Goal: Task Accomplishment & Management: Complete application form

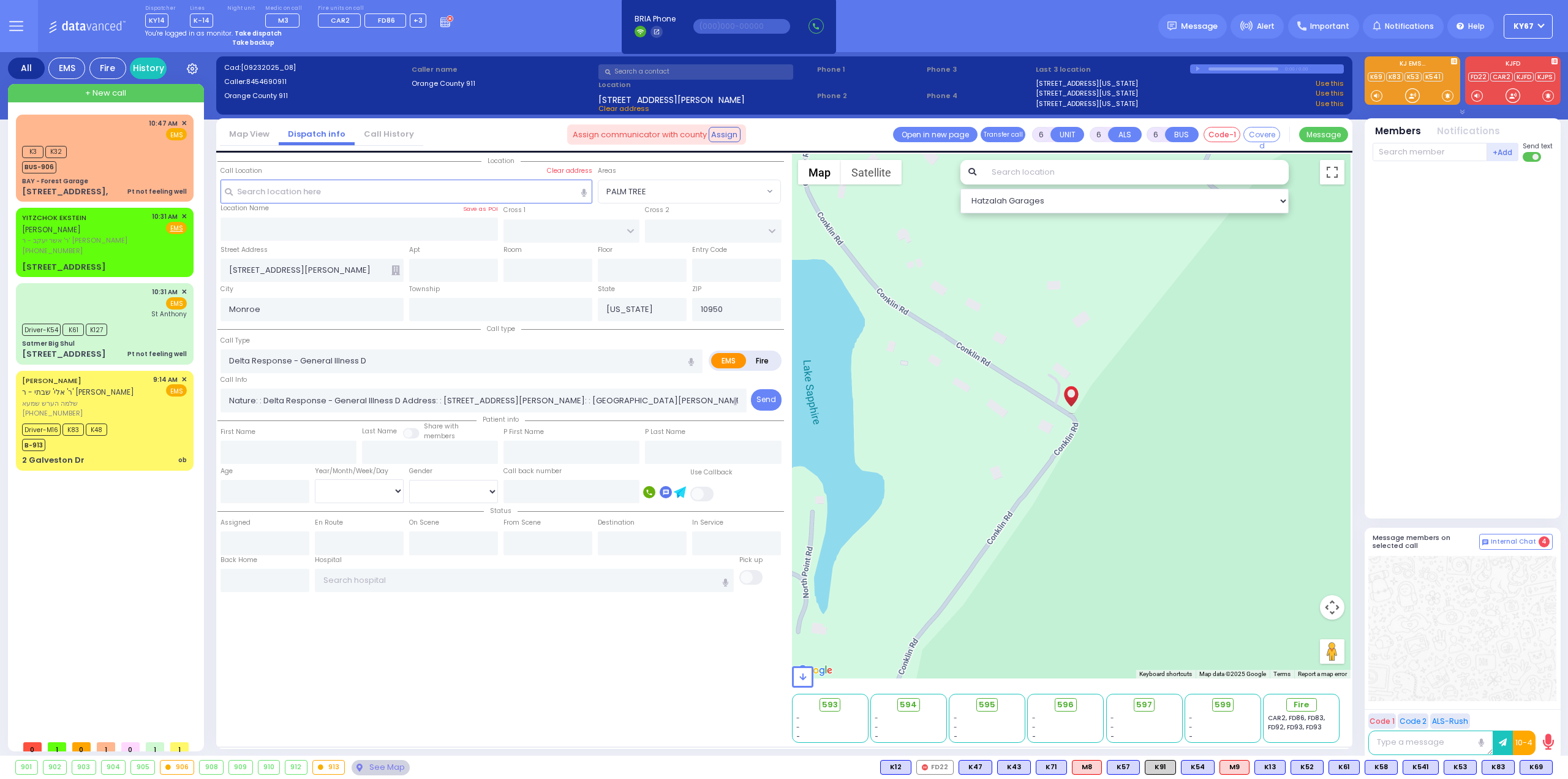
select select
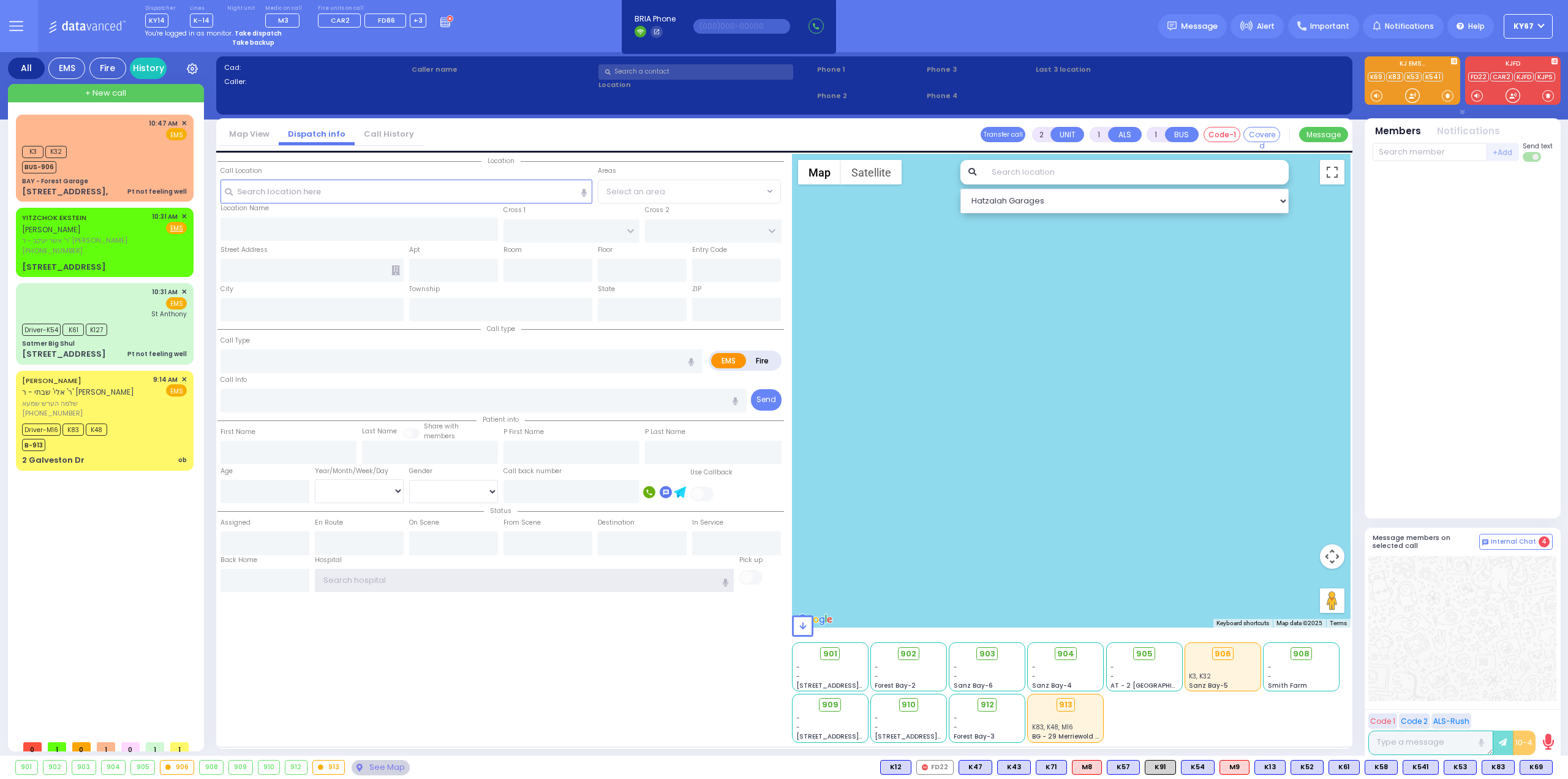
type input "Ky67"
click at [241, 33] on strong "Take dispatch" at bounding box center [258, 33] width 47 height 9
select select "9"
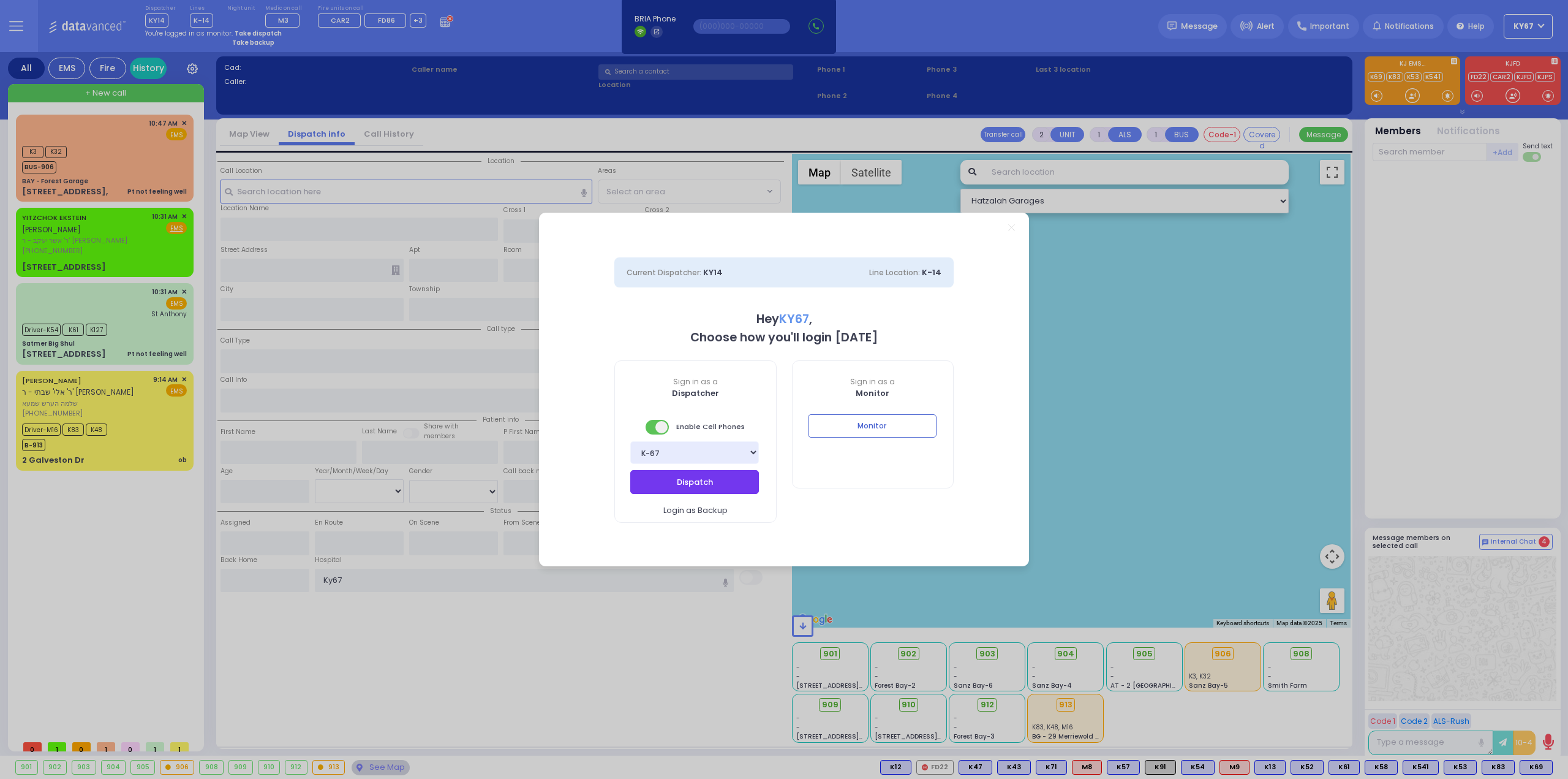
click at [725, 491] on button "Dispatch" at bounding box center [695, 482] width 129 height 24
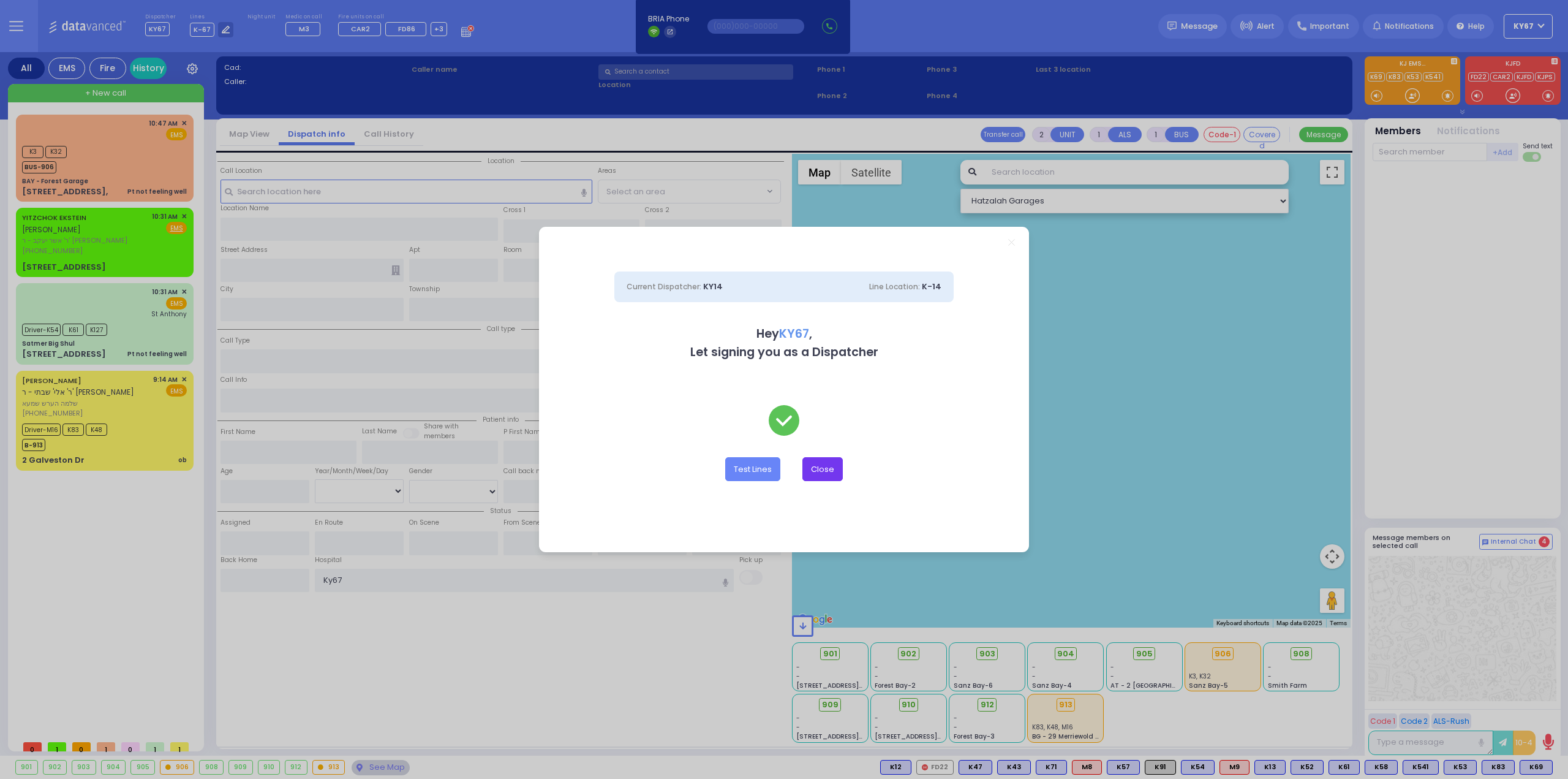
click at [832, 470] on button "Close" at bounding box center [822, 469] width 40 height 24
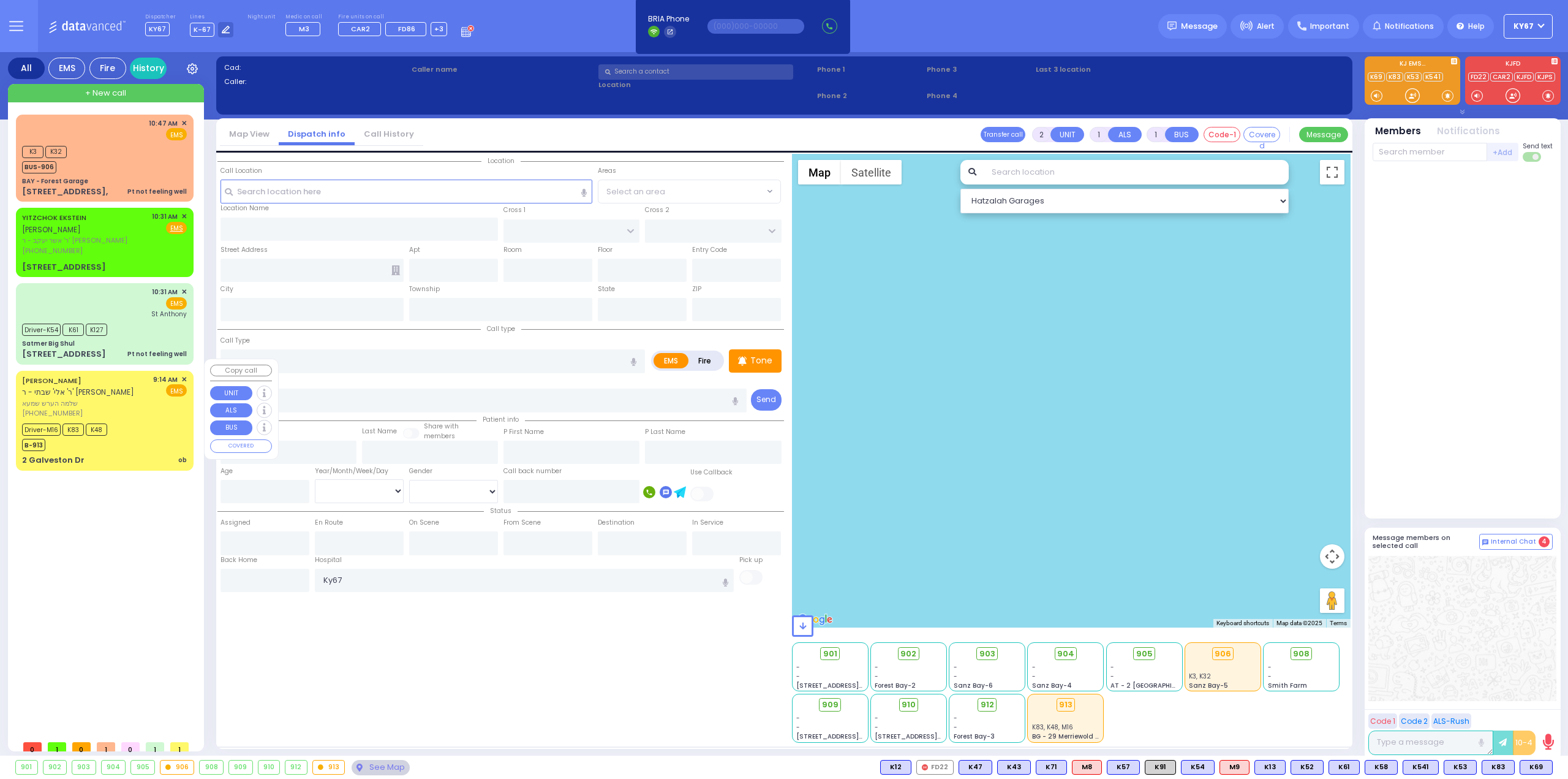
click at [140, 420] on div "Driver-M16 K83 K48 B-913" at bounding box center [105, 436] width 165 height 31
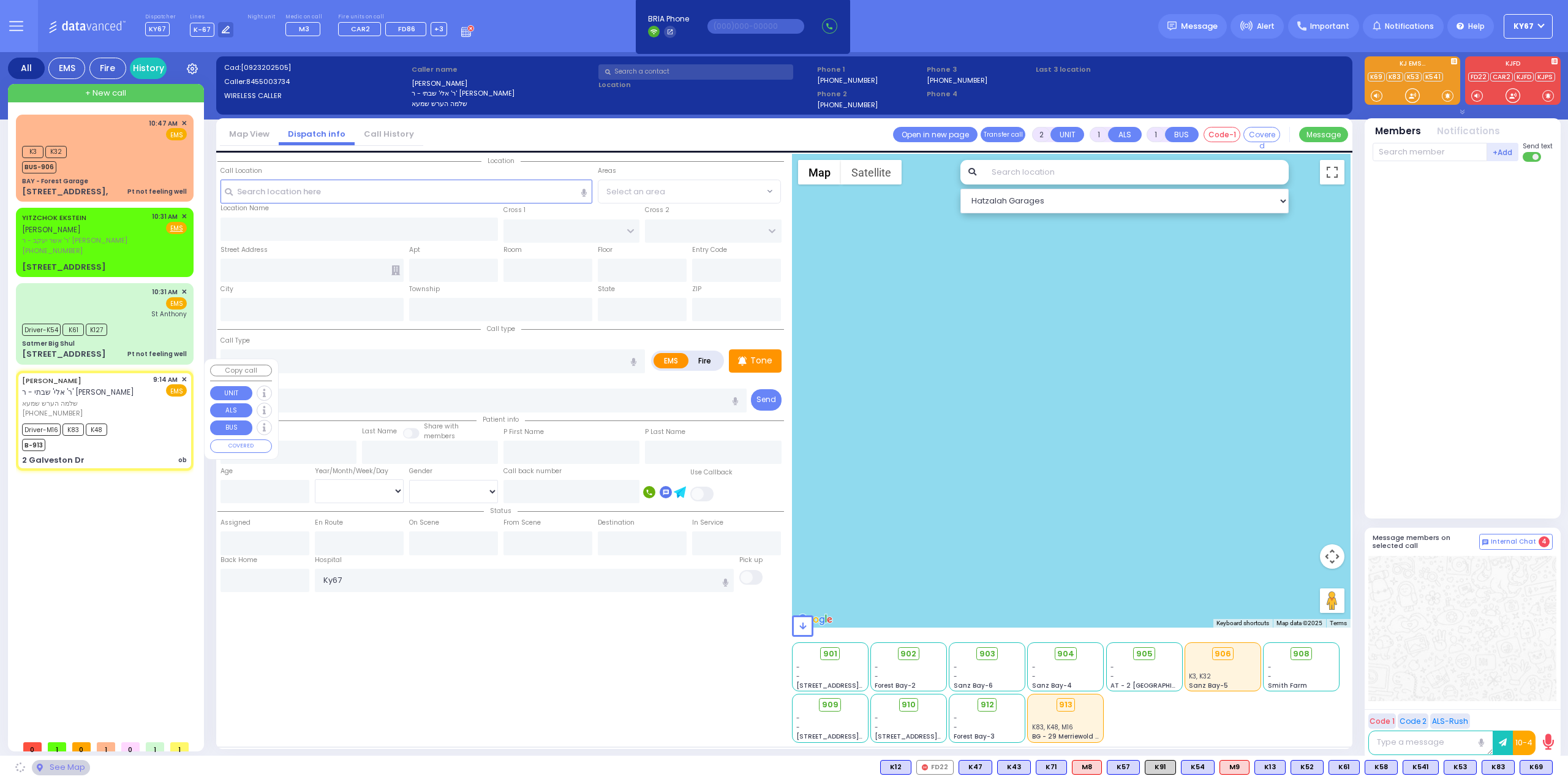
type input "6"
select select
type input "ob"
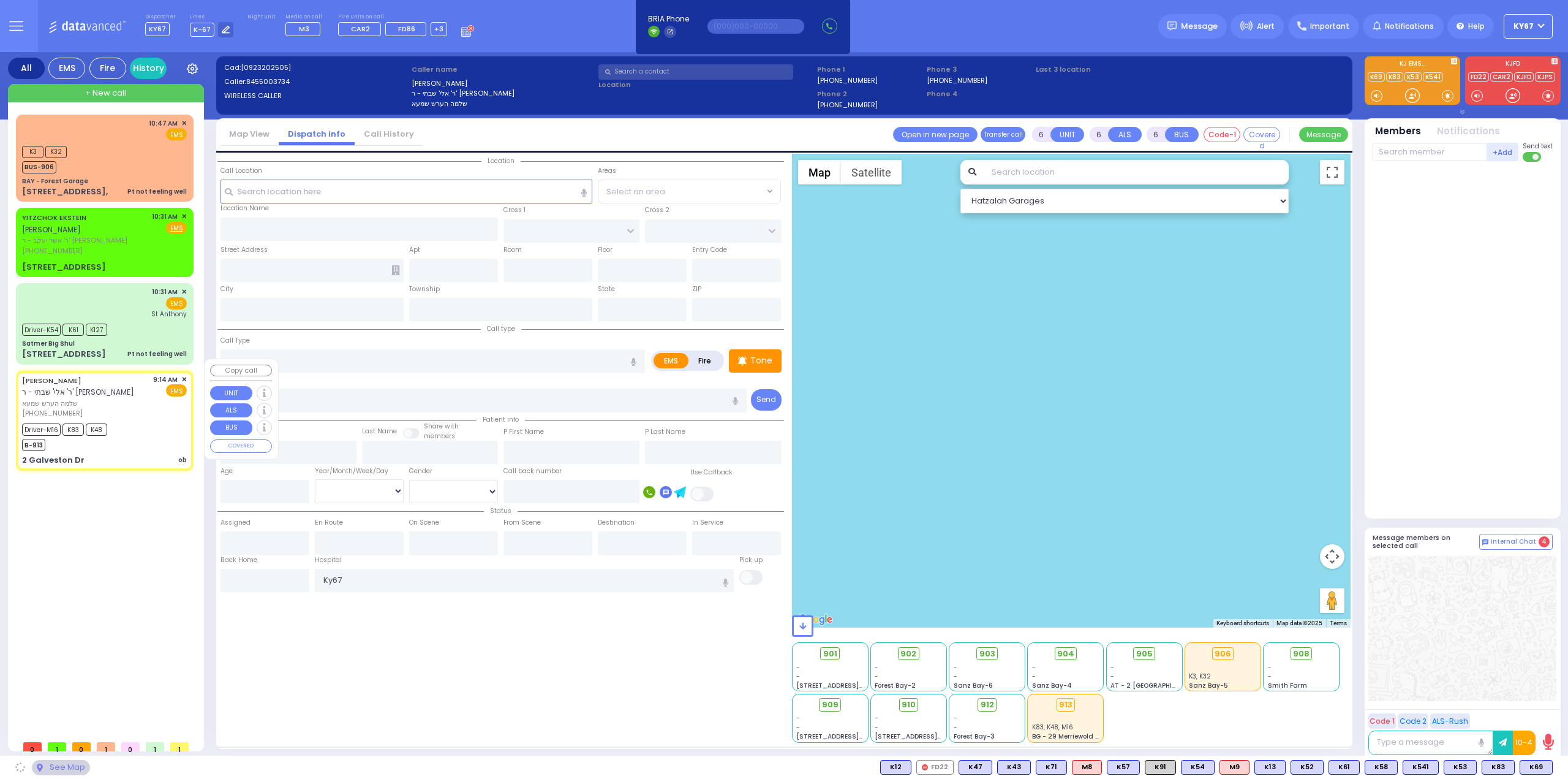
radio input "true"
type input "SHLOME HERSH"
type input "CHEMEA"
type input "Debora"
type input "Jafif"
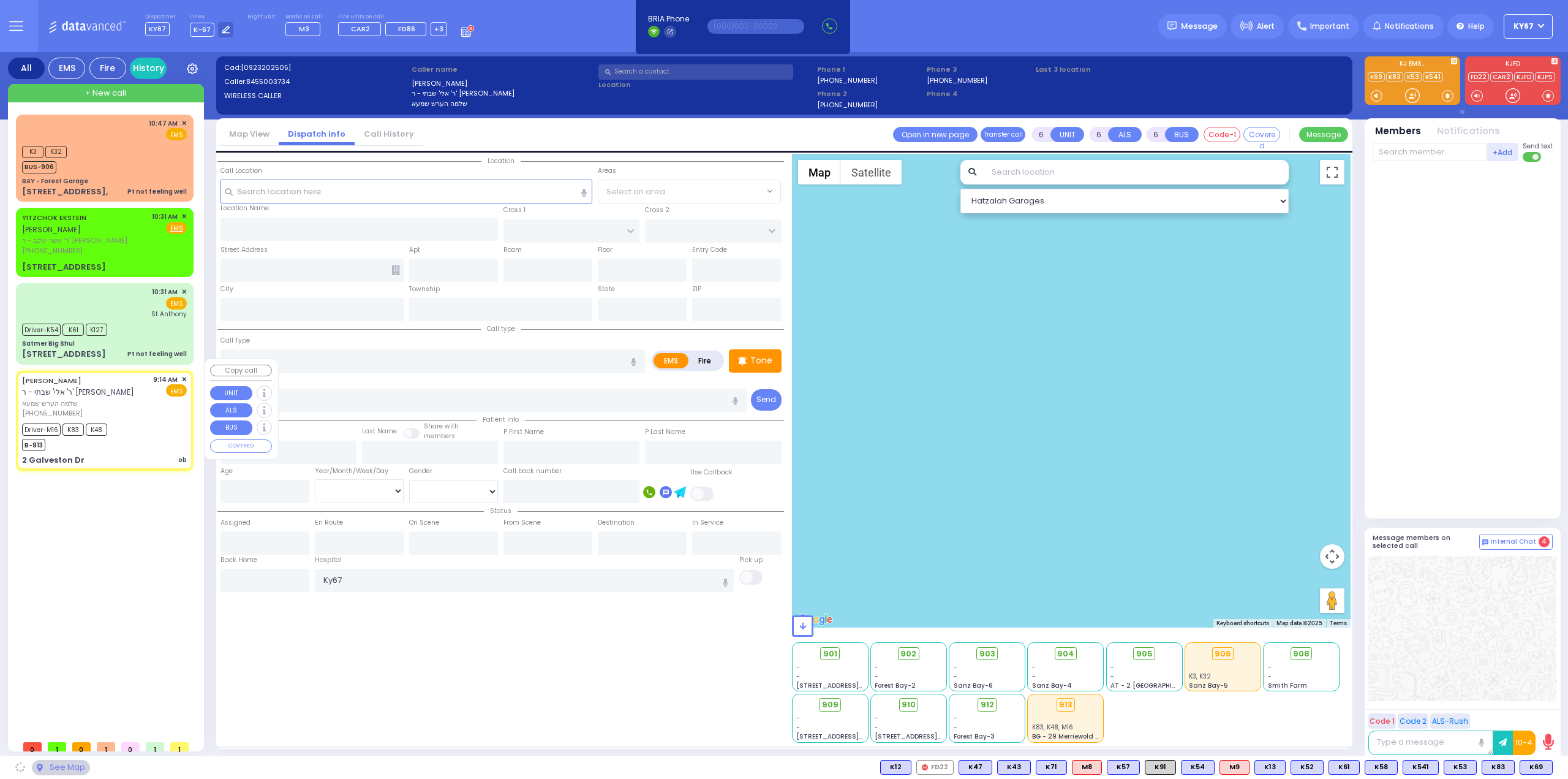
type input "22"
select select "Year"
select select "[DEMOGRAPHIC_DATA]"
type input "09:14"
type input "09:16"
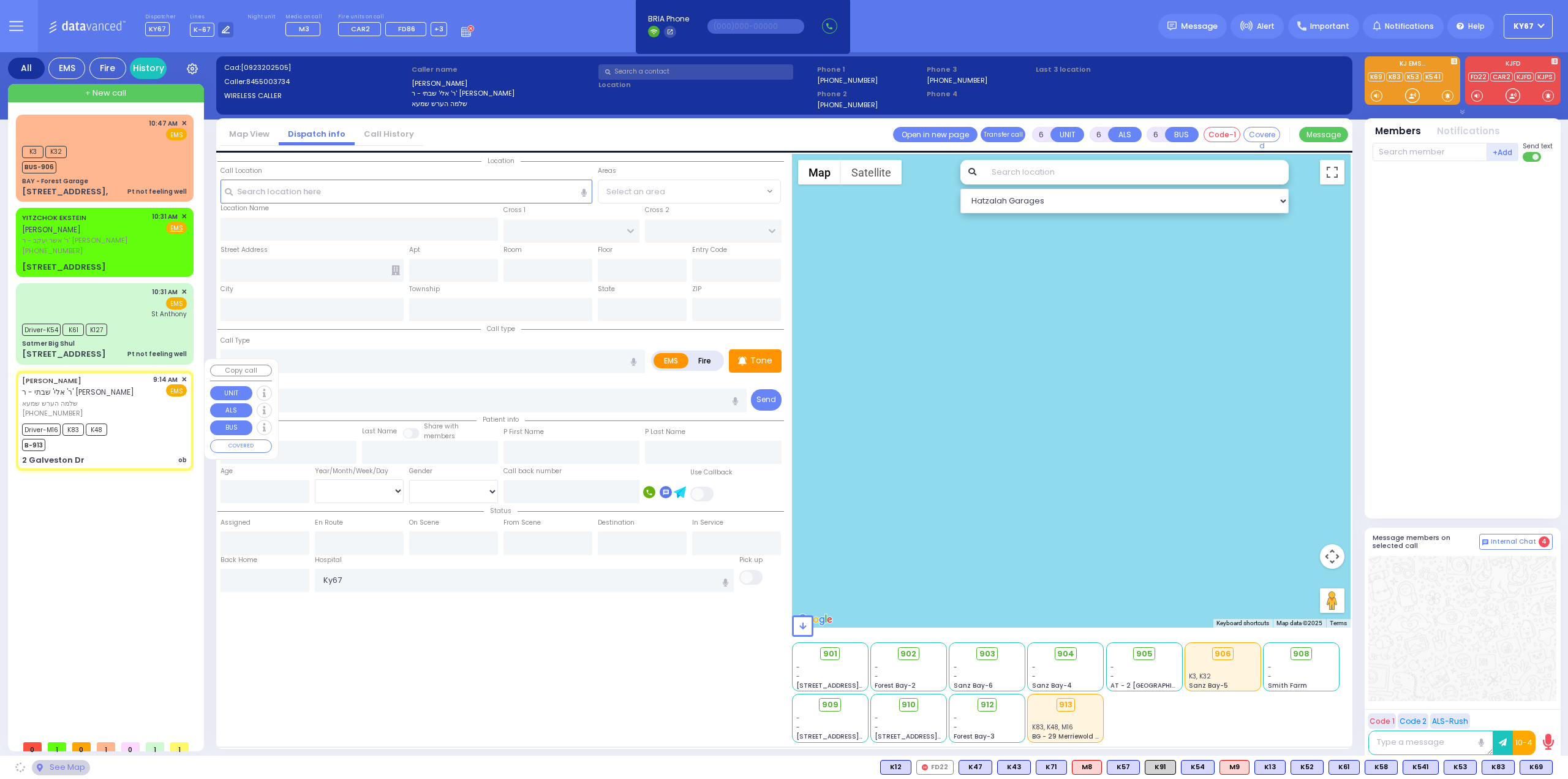
type input "09:18"
type input "09:25"
type input "10:10"
type input "10:20"
type input "Good Samaritan Hospital 257 Lafayette Avenue 8457909405 Suffern"
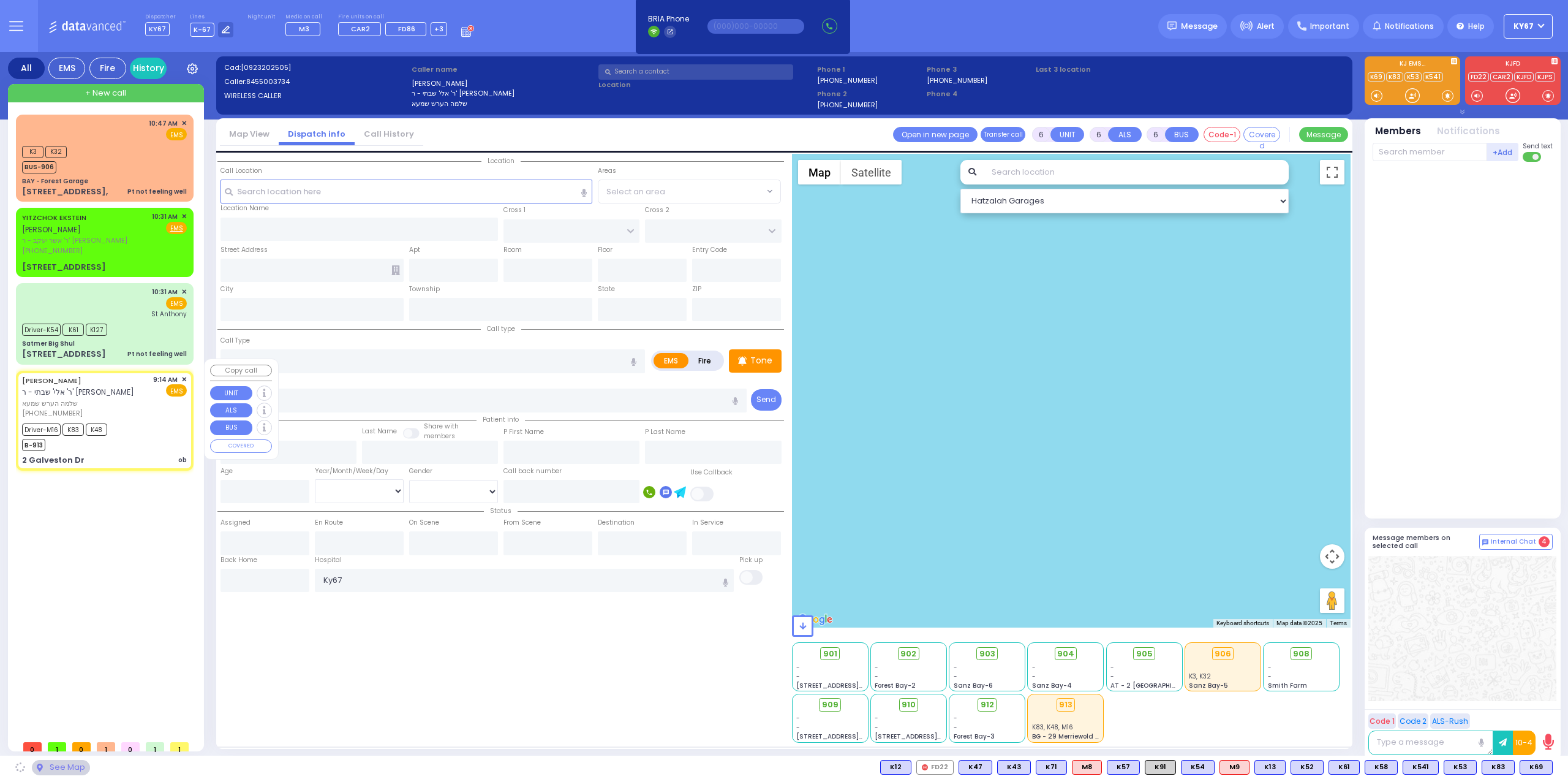
select select "Hatzalah Garages"
type input "SAN MARCOS DR"
type input "2 Galveston Dr"
type input "Monroe"
type input "[US_STATE]"
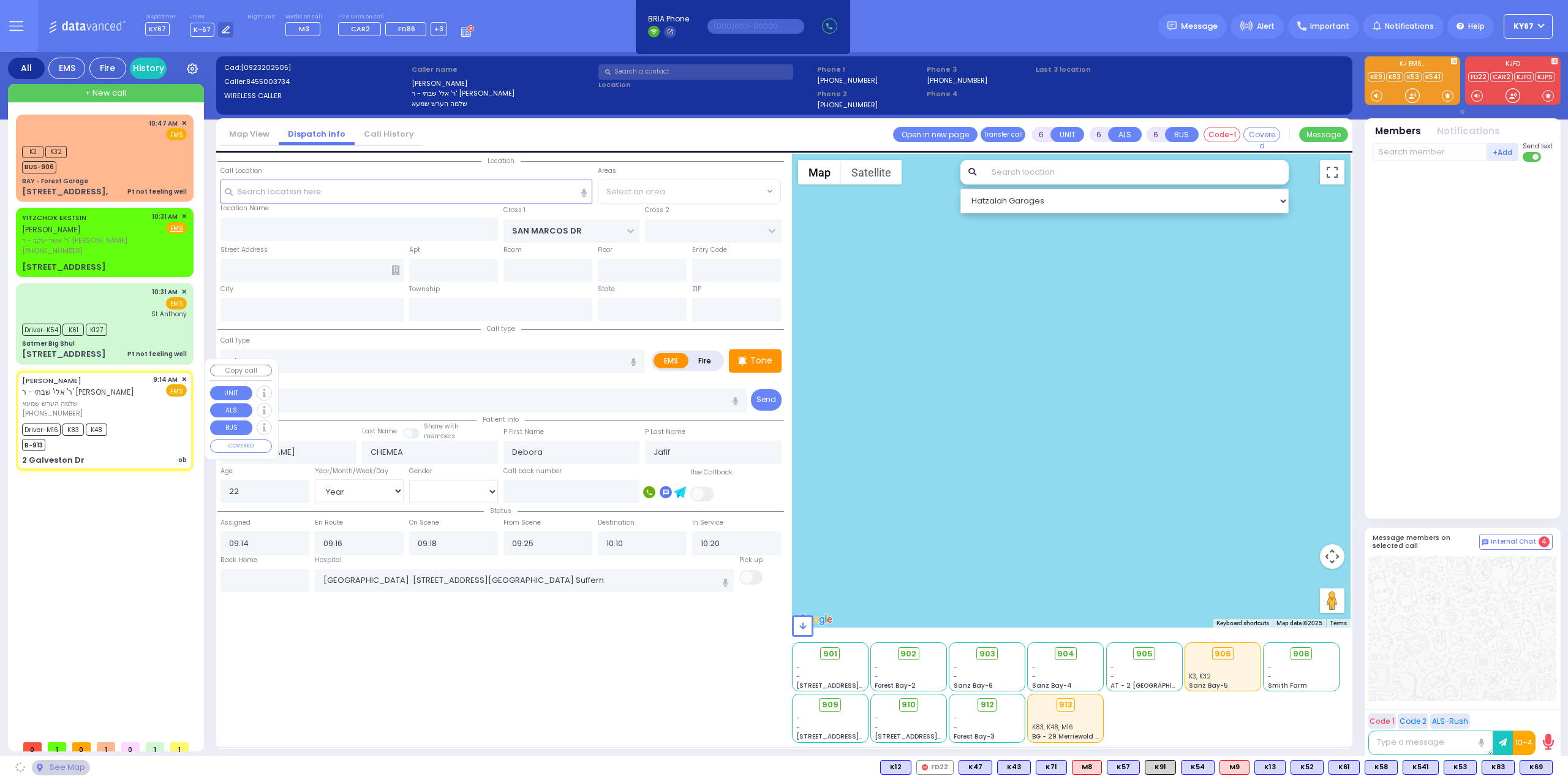
type input "10950"
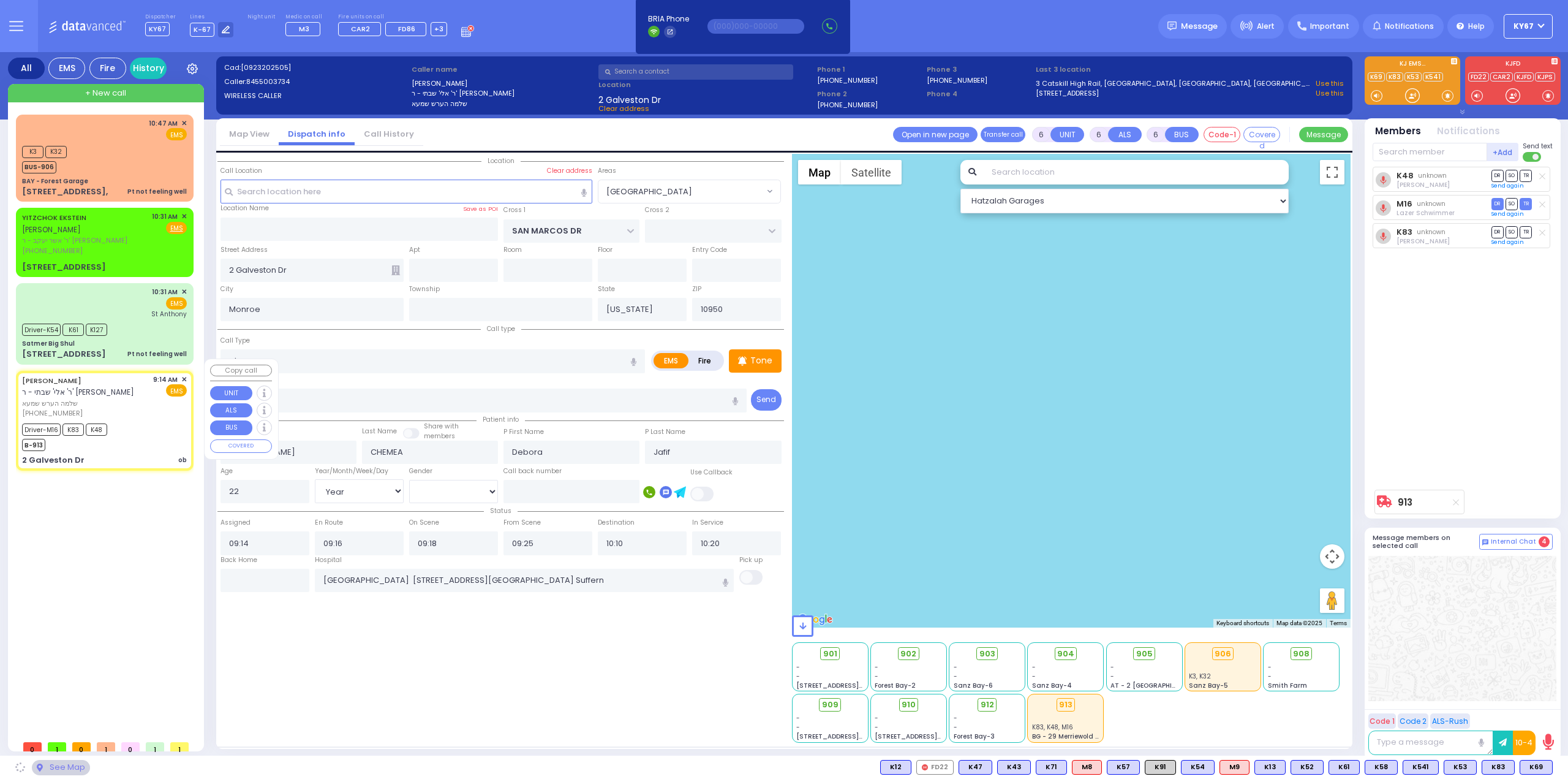
select select "[GEOGRAPHIC_DATA]"
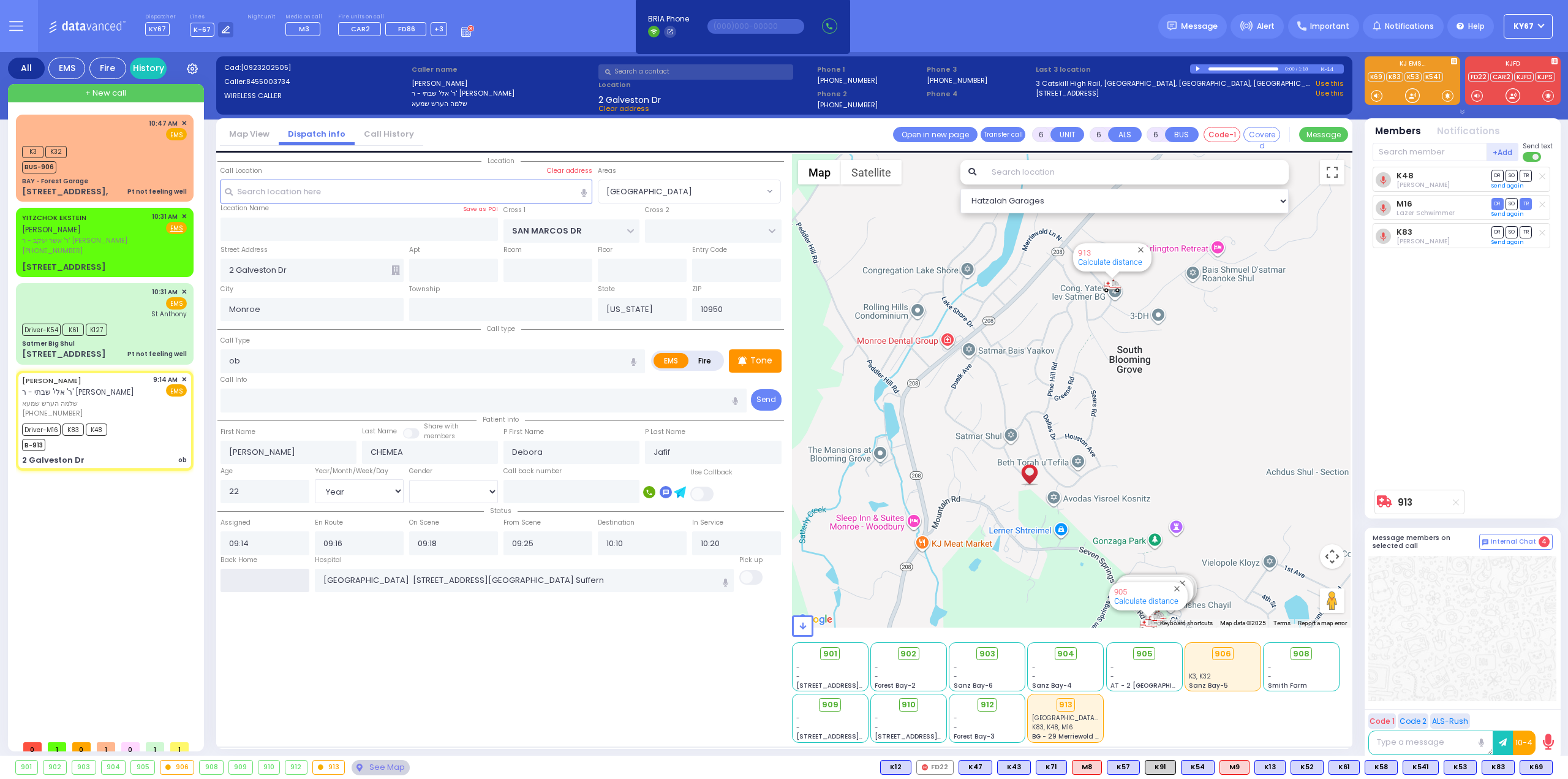
click at [260, 579] on input "text" at bounding box center [265, 581] width 89 height 24
type input "12:01"
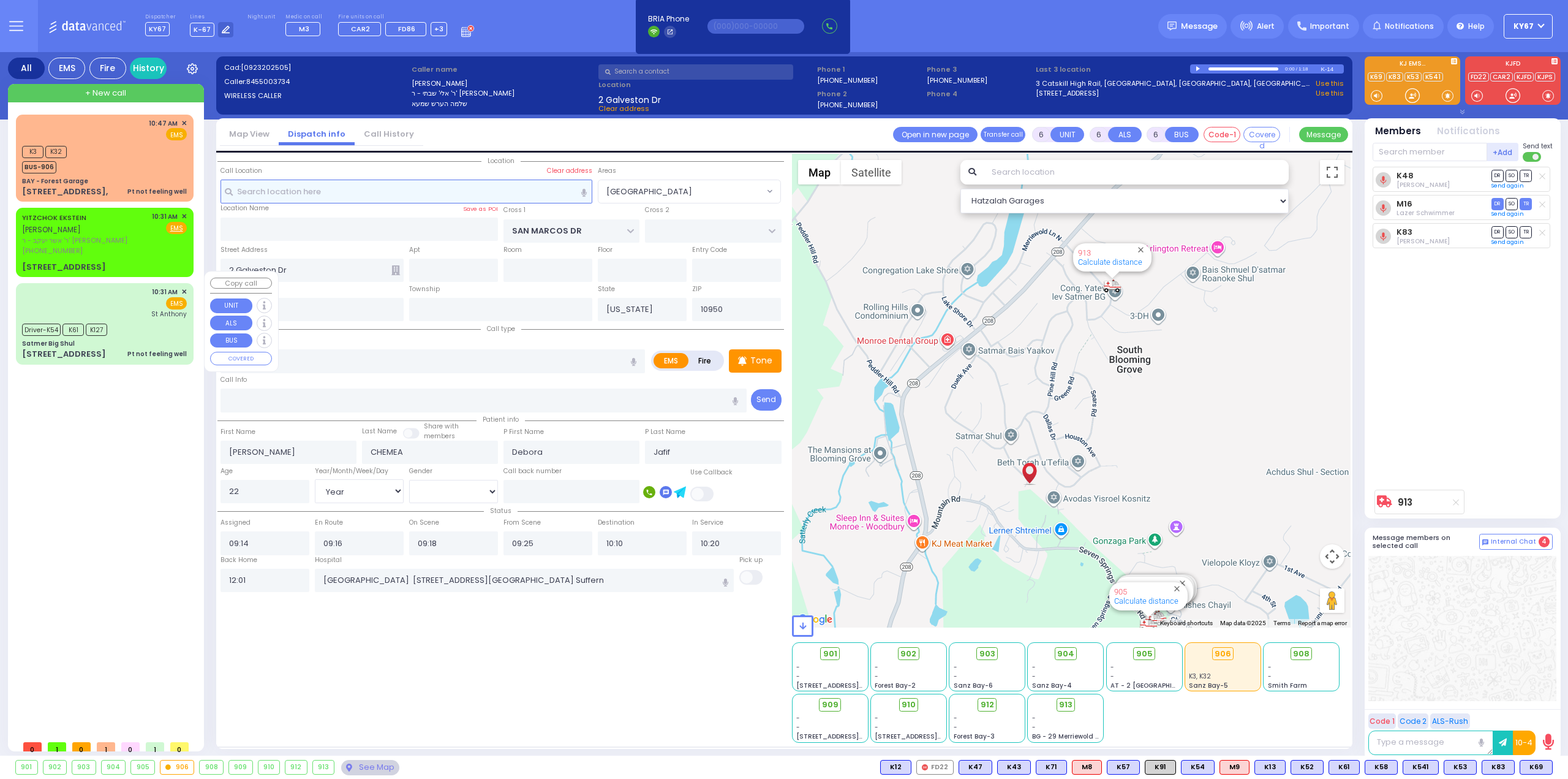
select select
radio input "true"
select select
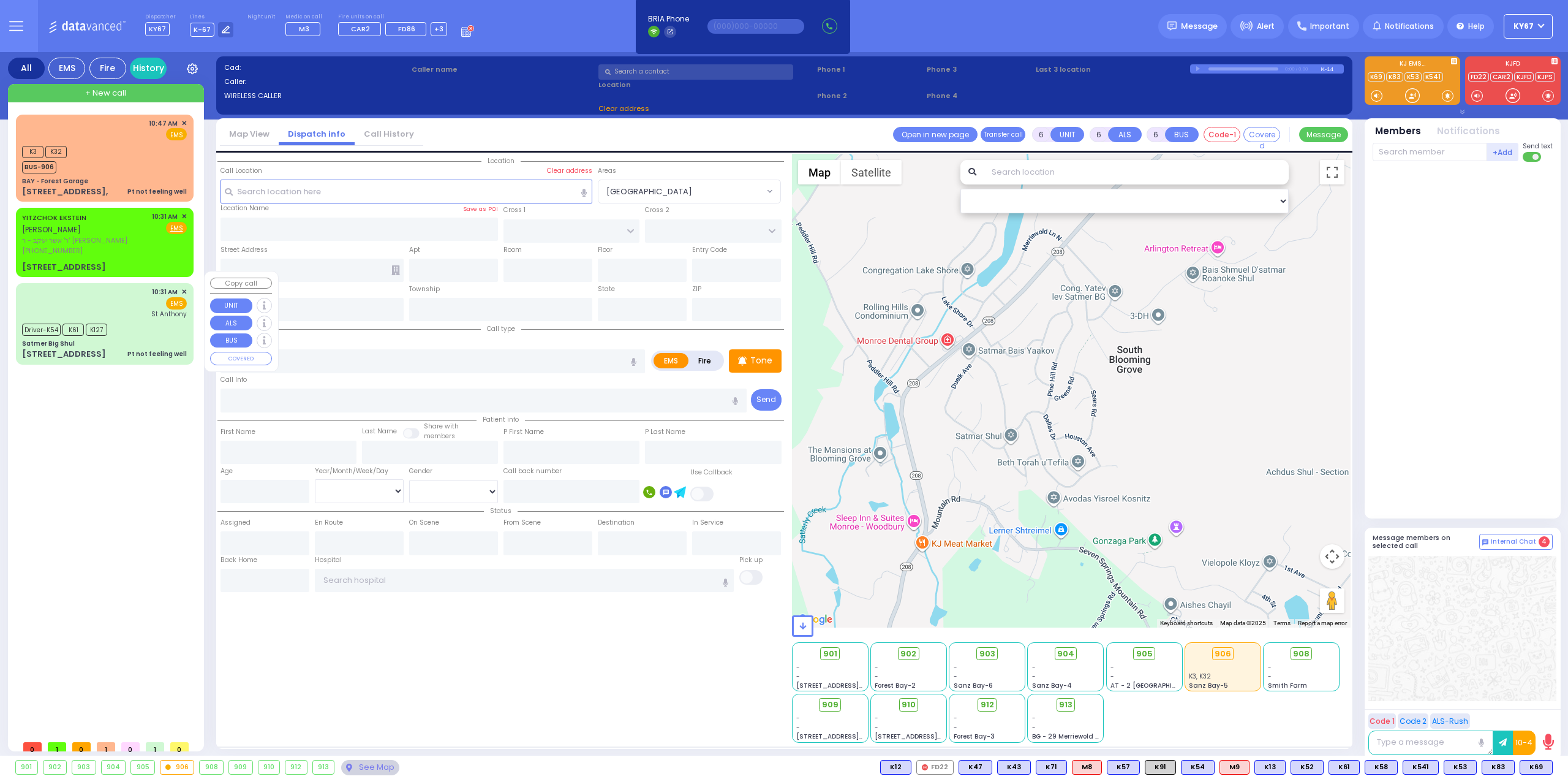
click at [134, 301] on div "10:31 AM ✕ EMS St Anthony" at bounding box center [105, 302] width 165 height 32
select select
type input "Pt not feeling well"
radio input "true"
type input "David"
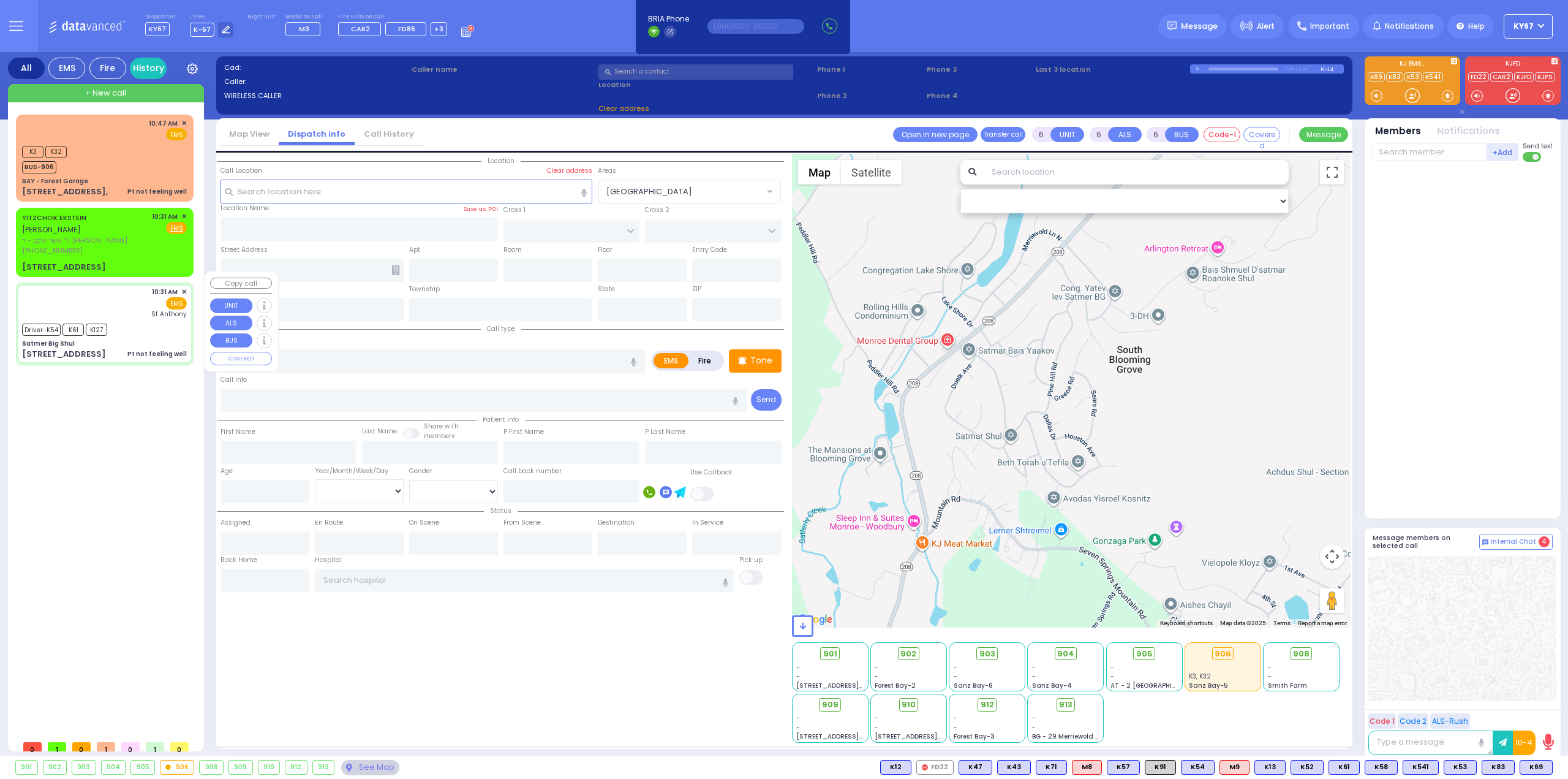
type input "Ekstien"
type input "79"
select select "Year"
select select "[DEMOGRAPHIC_DATA]"
type input "10:31"
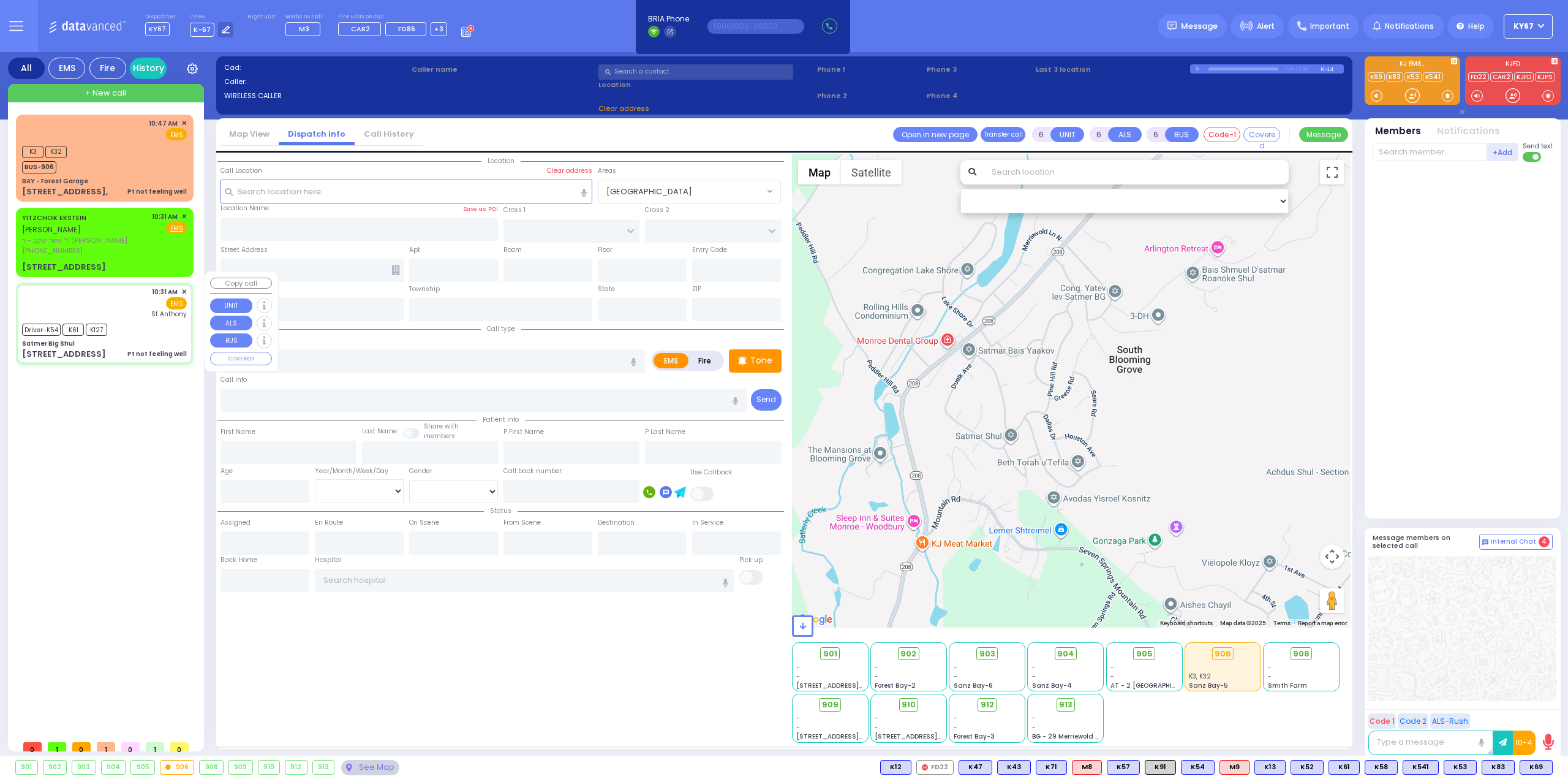
type input "10:31"
type input "10:32"
type input "10:45"
type input "11:10"
type input "11:16"
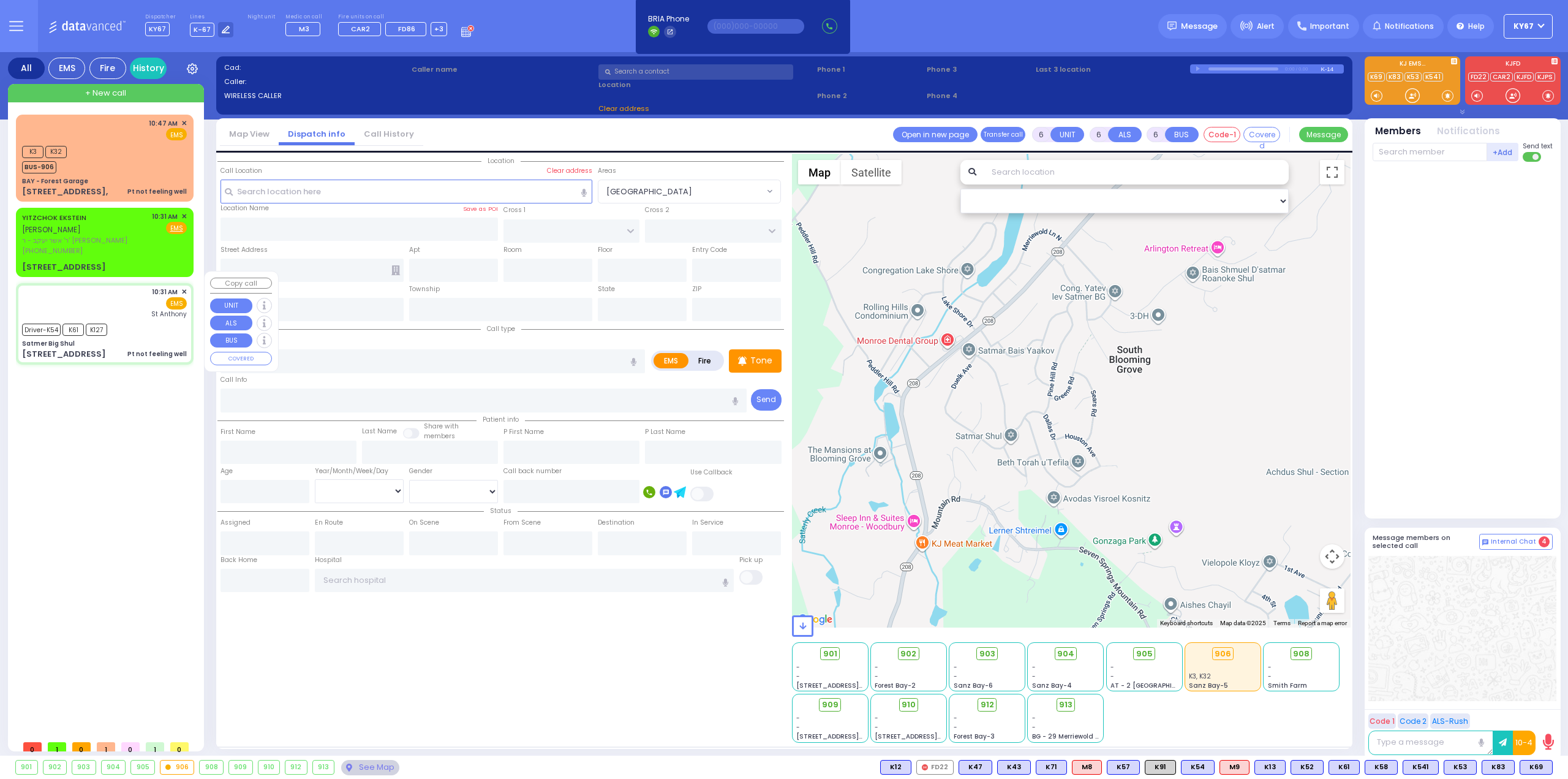
type input "St. Anthonys Comm Hospital"
select select "Hatzalah Garages"
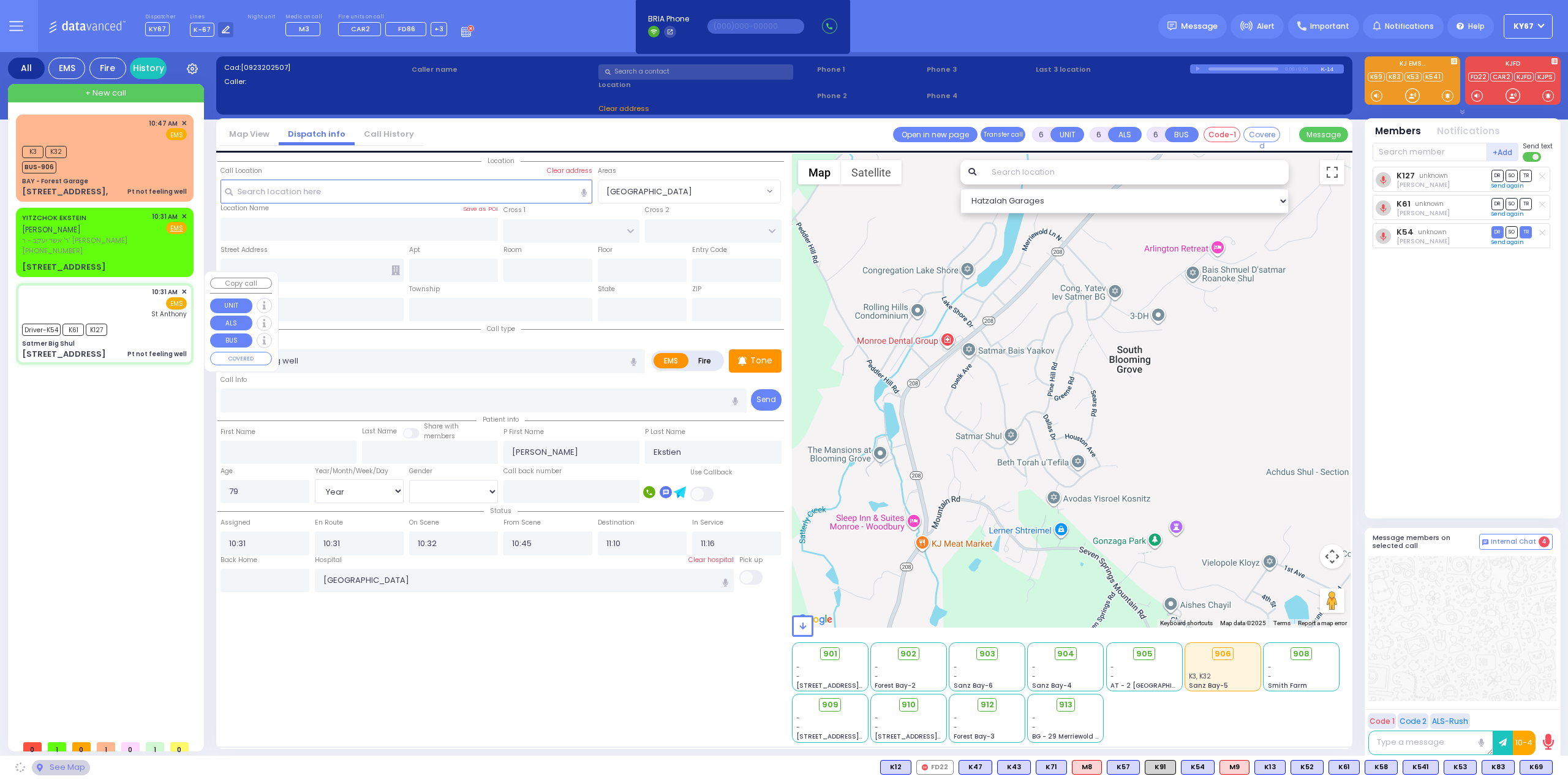
type input "Satmer Big Shul"
type input "EAHAL COURT"
type input "[STREET_ADDRESS]"
type input "Kiryas Joel"
type input "[US_STATE]"
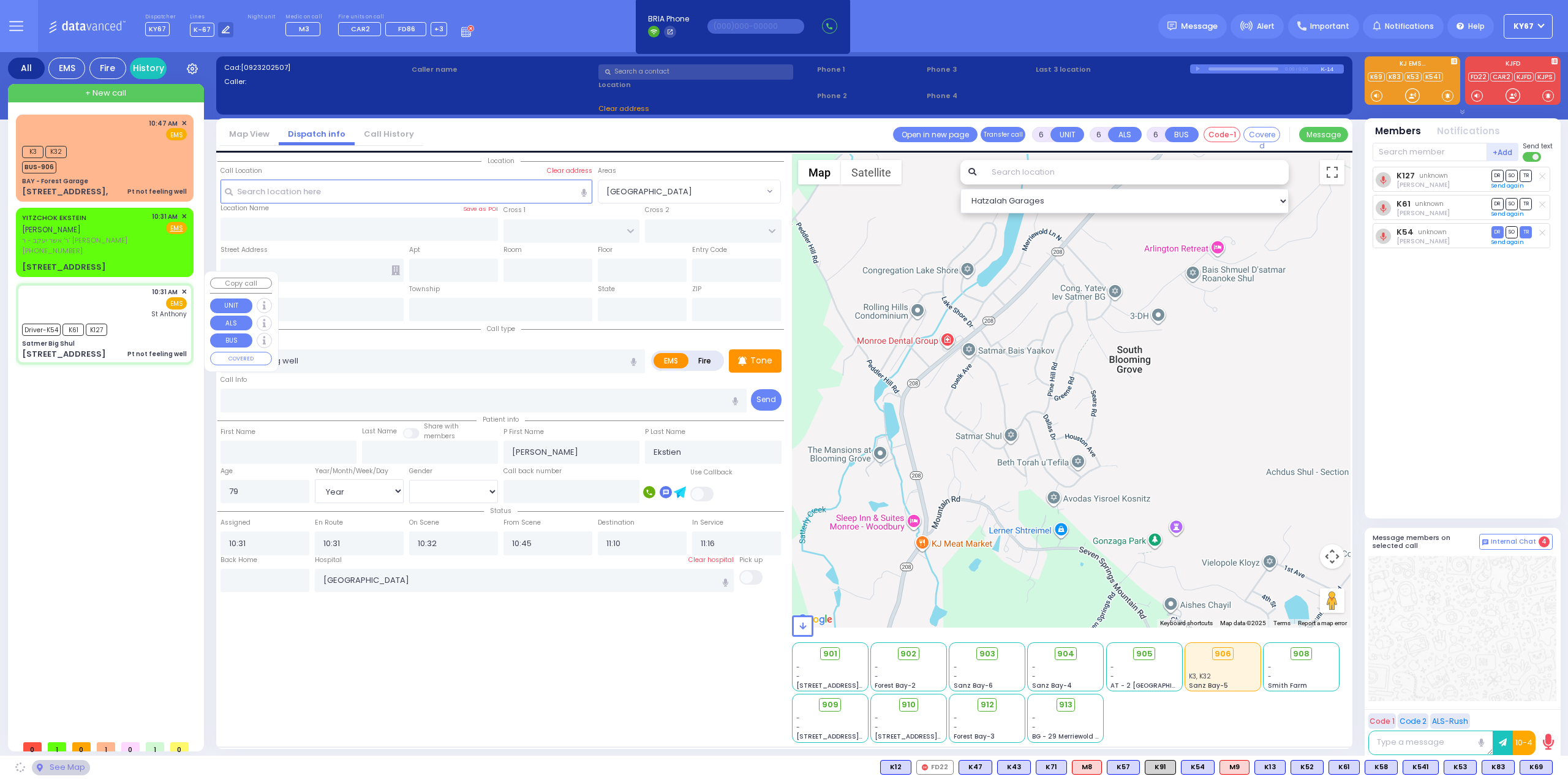
type input "10950"
select select "SECTION 1"
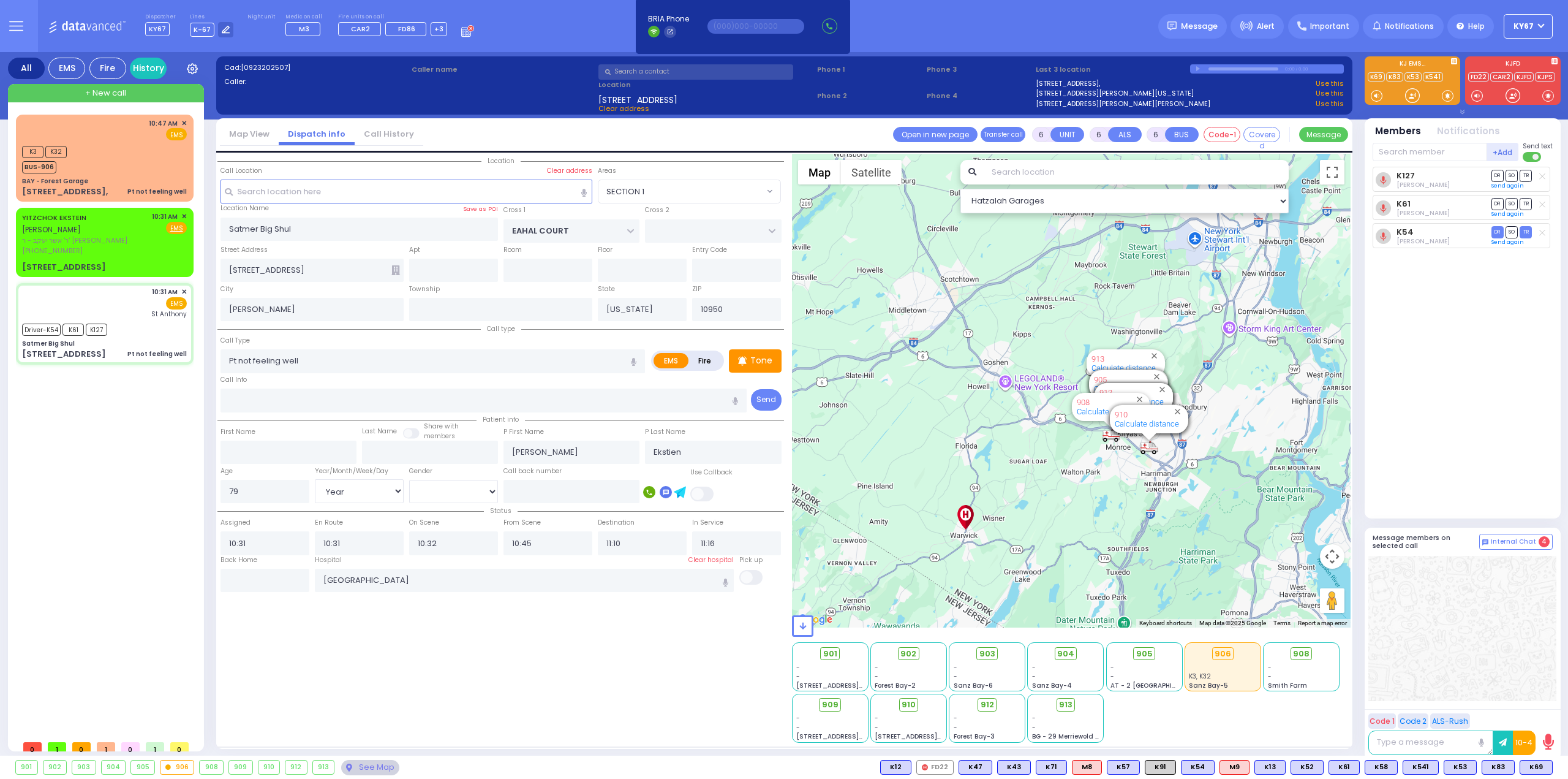
drag, startPoint x: 974, startPoint y: 556, endPoint x: 1076, endPoint y: 443, distance: 152.2
click at [1076, 444] on div "594 Calculate distance 595 Calculate distance 596 Calculate distance 901 Calcul…" at bounding box center [1071, 391] width 560 height 474
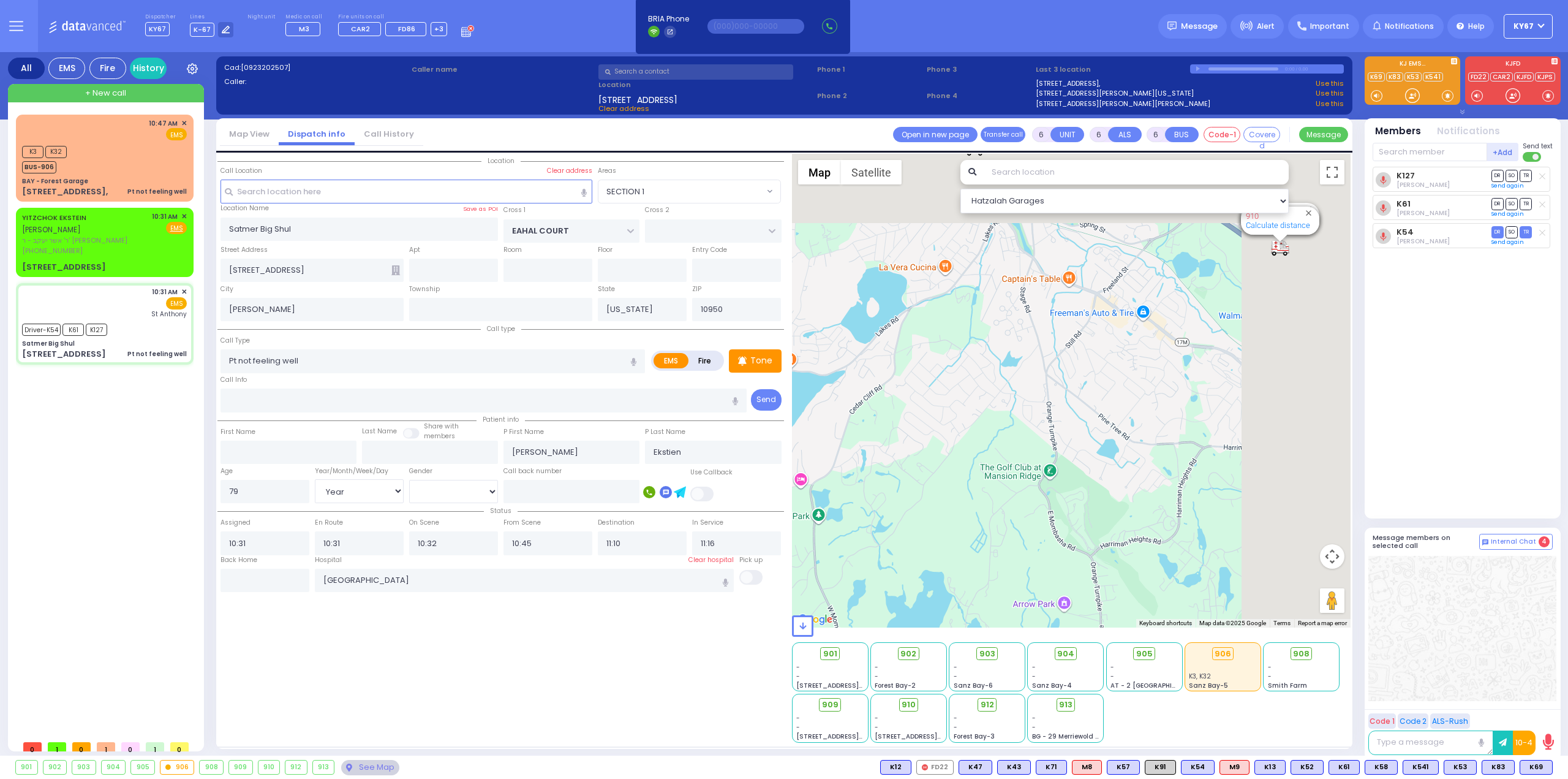
drag, startPoint x: 1132, startPoint y: 419, endPoint x: 890, endPoint y: 543, distance: 271.9
click at [890, 543] on div "594 Calculate distance 595 Calculate distance 596 Calculate distance 901 Calcul…" at bounding box center [1071, 391] width 560 height 474
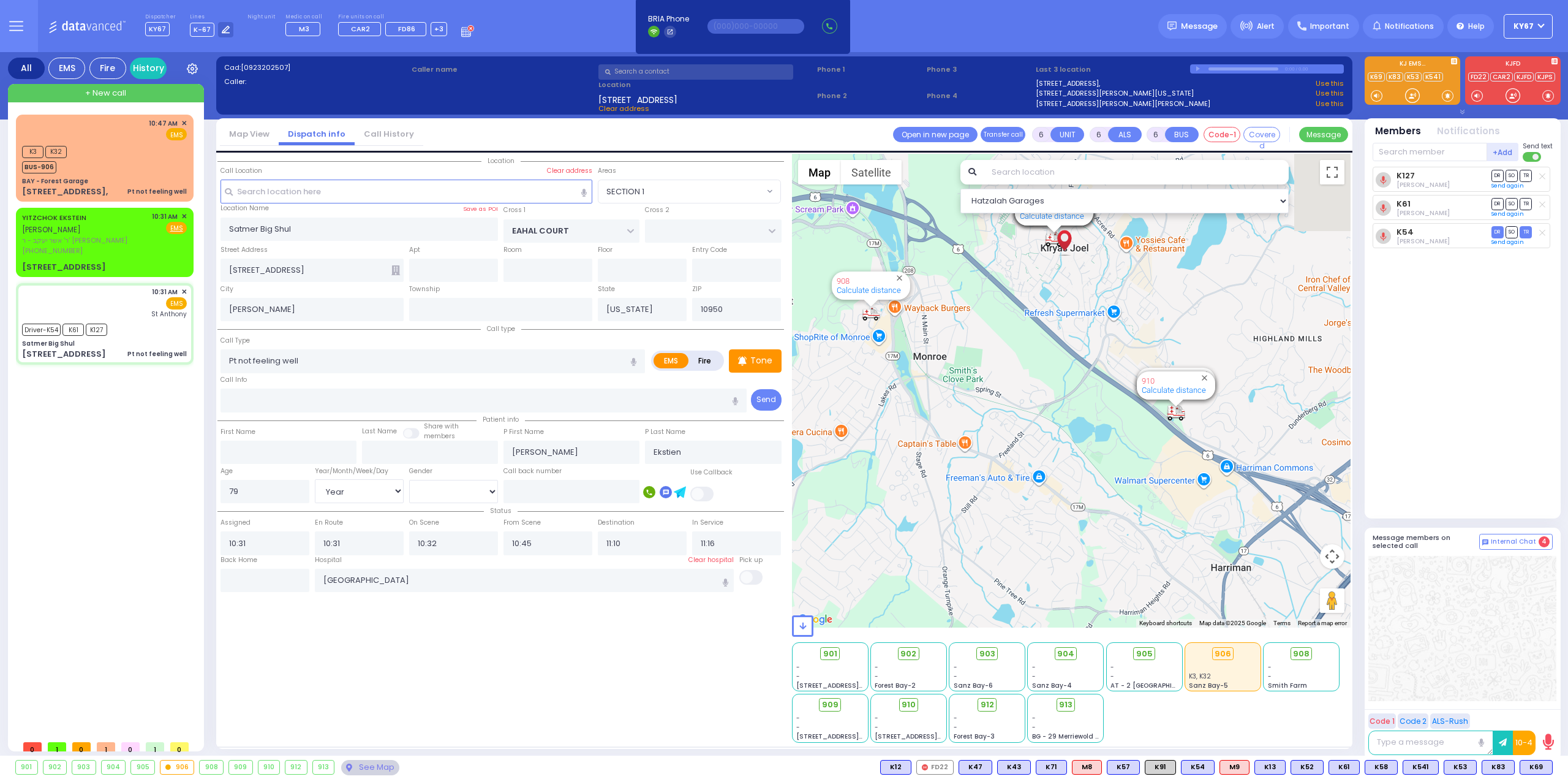
drag, startPoint x: 1078, startPoint y: 328, endPoint x: 1033, endPoint y: 497, distance: 174.9
click at [1037, 487] on div "594 Calculate distance 595 Calculate distance 596 Calculate distance 901 Calcul…" at bounding box center [1071, 391] width 560 height 474
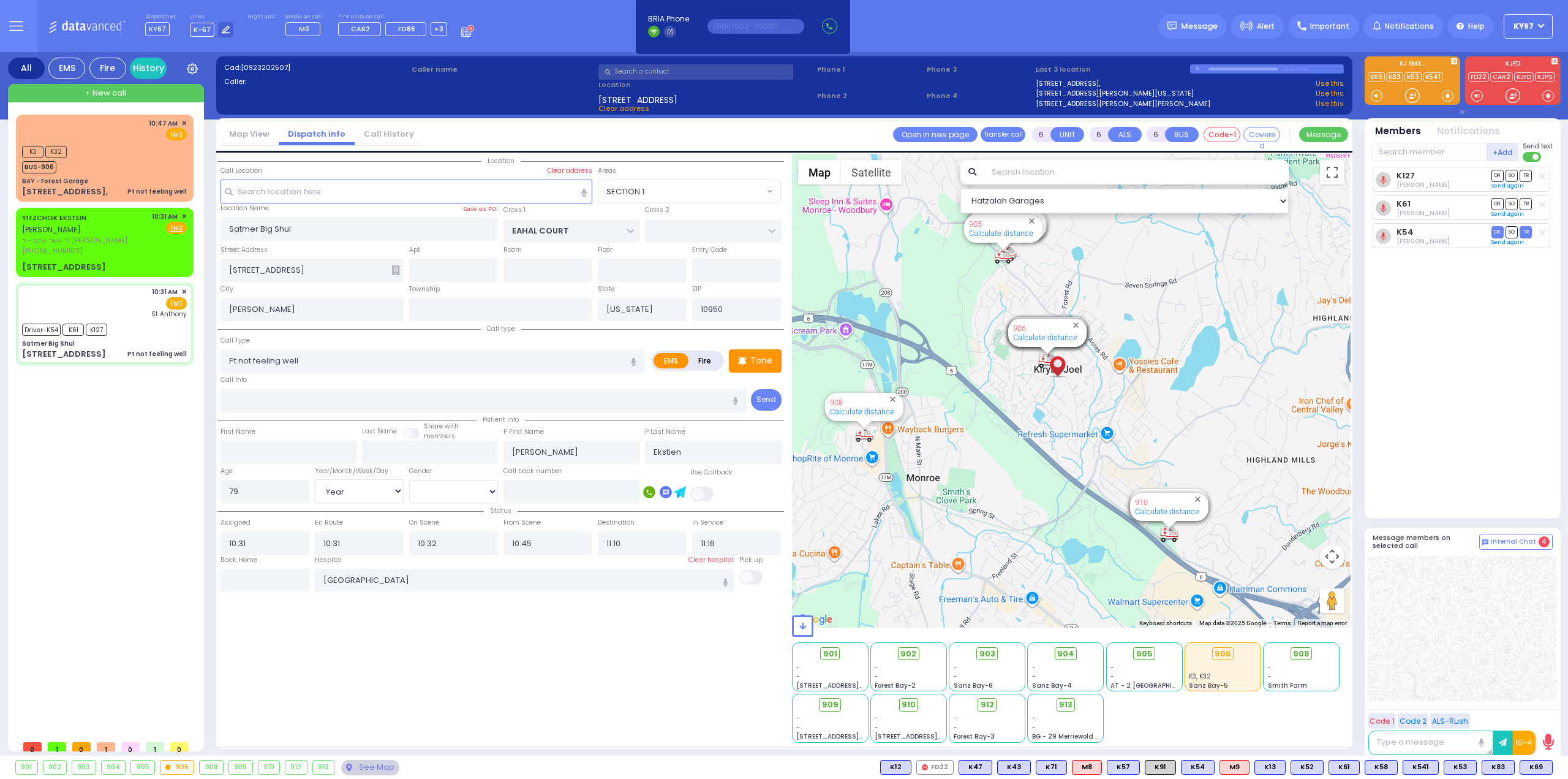
drag, startPoint x: 1023, startPoint y: 455, endPoint x: 1018, endPoint y: 493, distance: 38.3
click at [1019, 493] on div "594 Calculate distance 595 Calculate distance 596 Calculate distance 901 Calcul…" at bounding box center [1071, 391] width 560 height 474
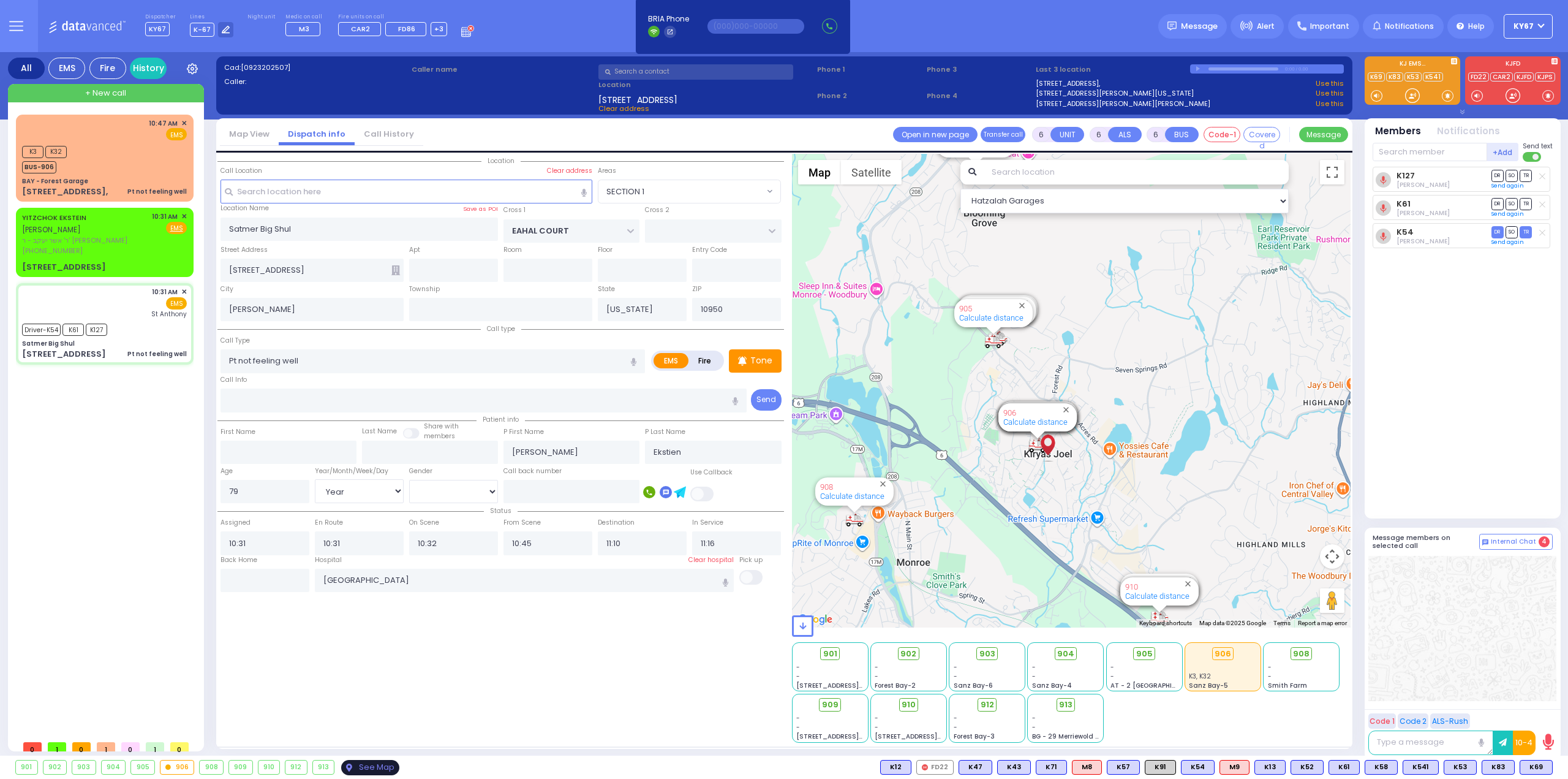
click at [363, 769] on div "See Map" at bounding box center [370, 767] width 58 height 15
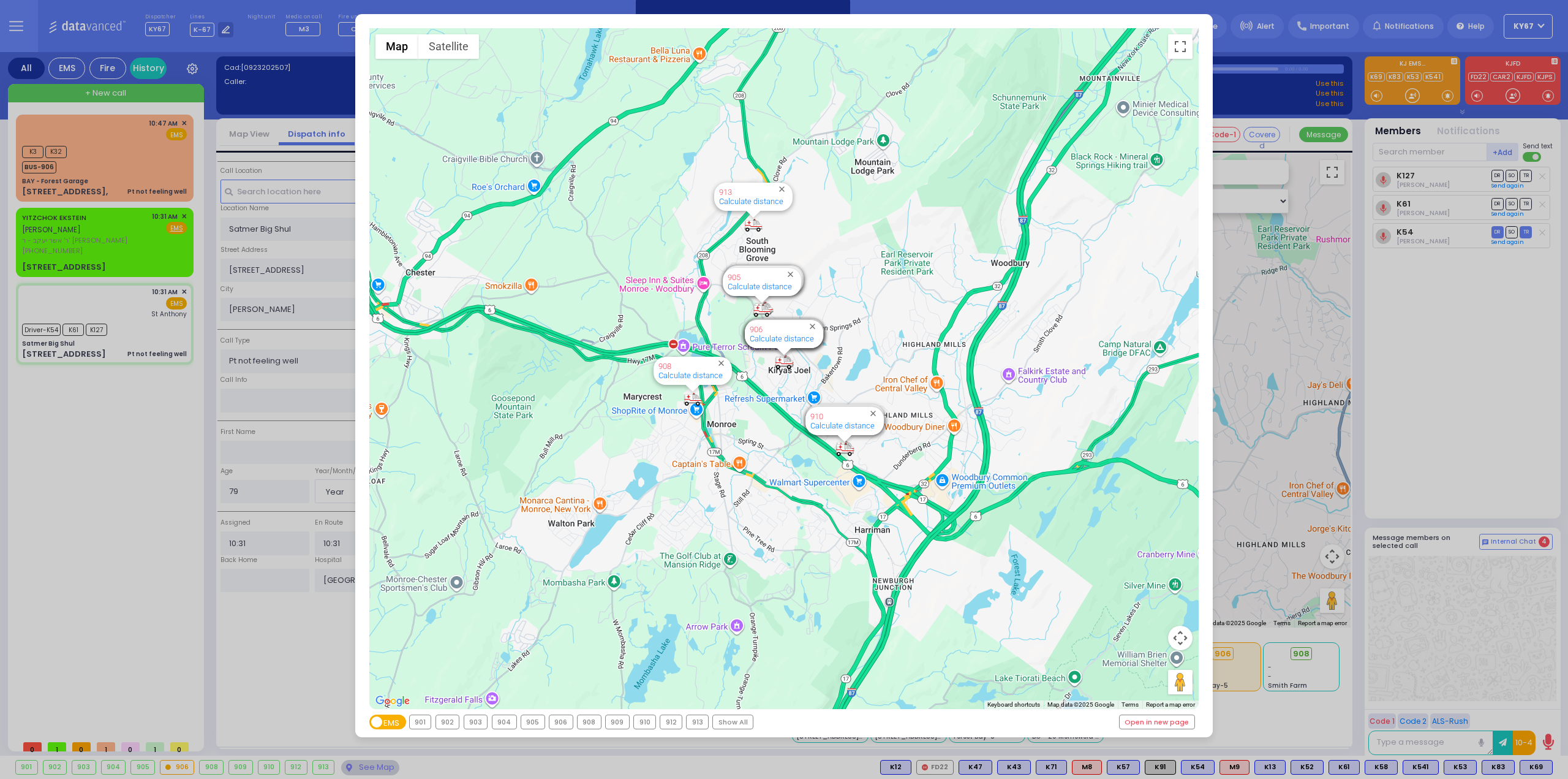
click at [418, 719] on div "901" at bounding box center [420, 721] width 21 height 13
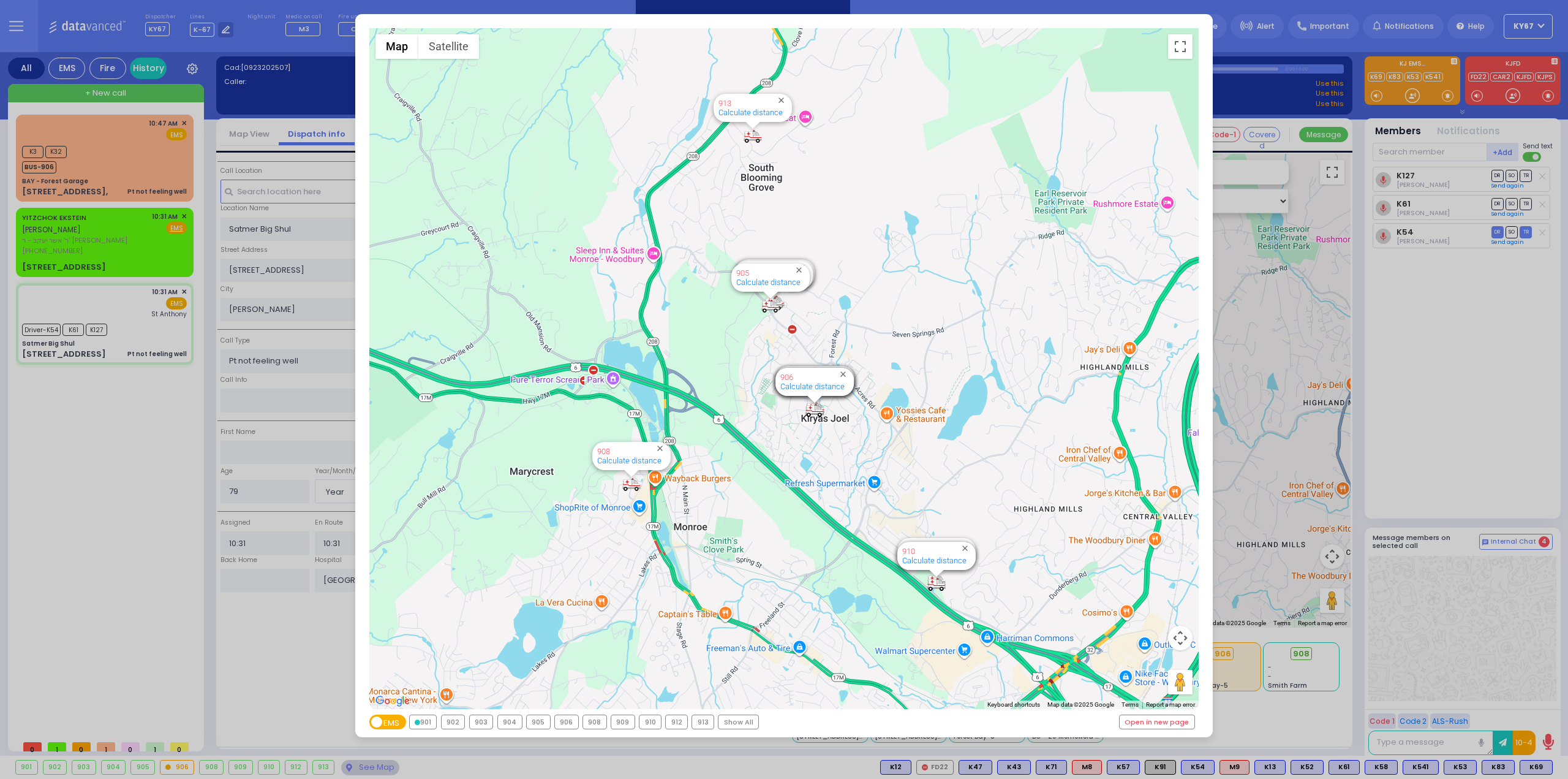
click at [454, 724] on div "902" at bounding box center [454, 721] width 24 height 13
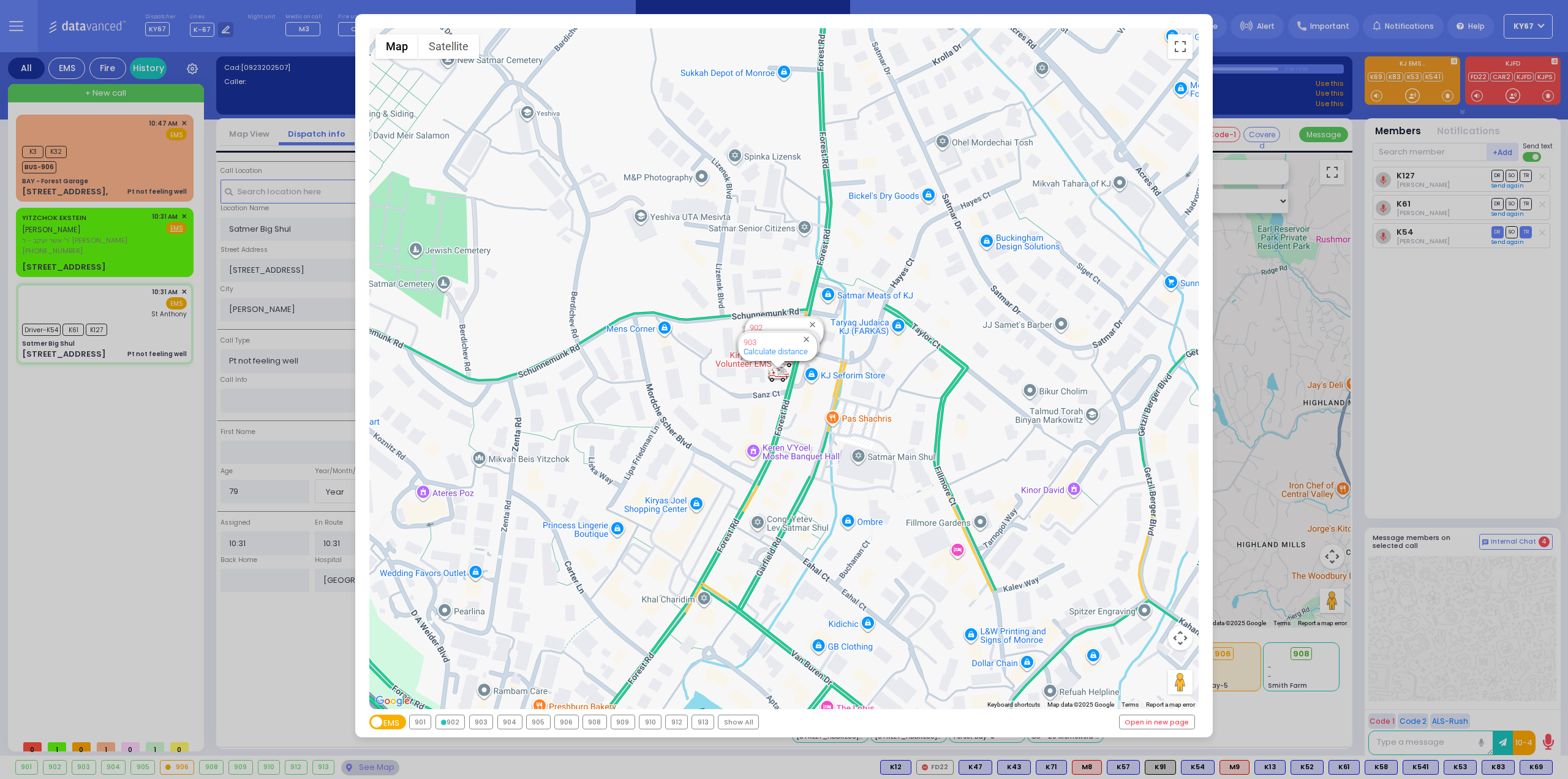
click at [481, 725] on div "903" at bounding box center [482, 721] width 24 height 13
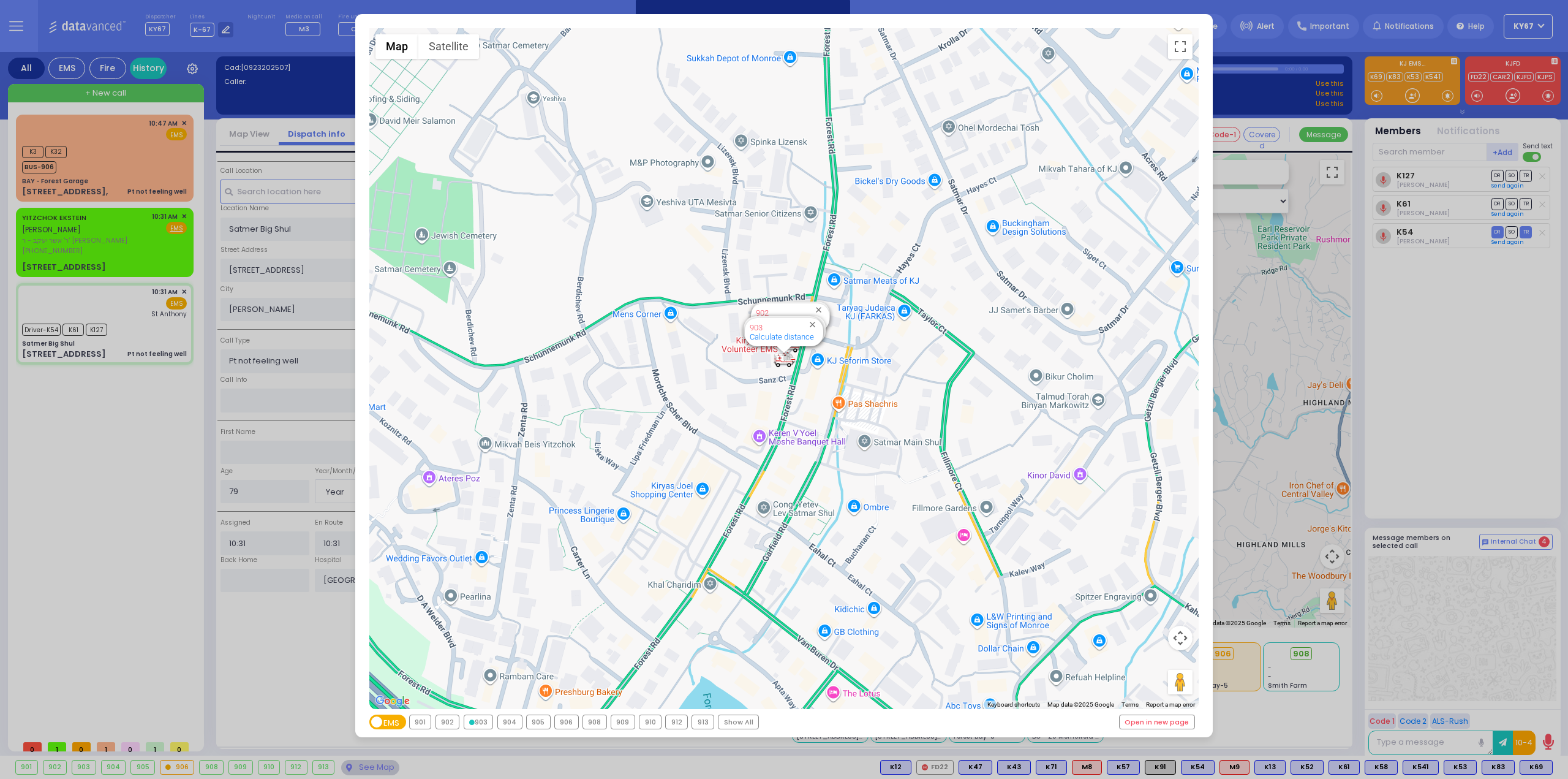
click at [511, 724] on div "904" at bounding box center [510, 721] width 24 height 13
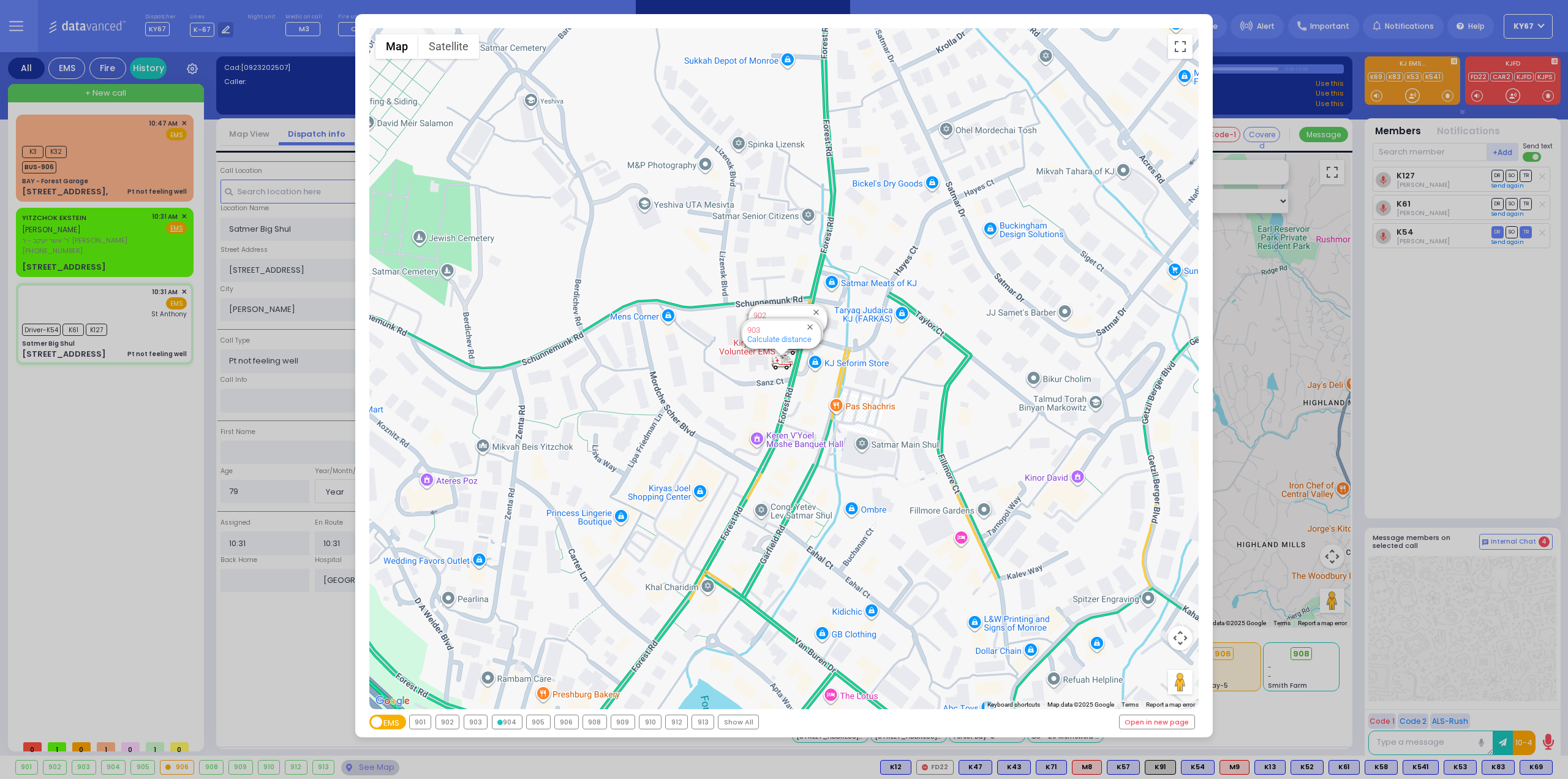
click at [537, 723] on div "905" at bounding box center [539, 721] width 24 height 13
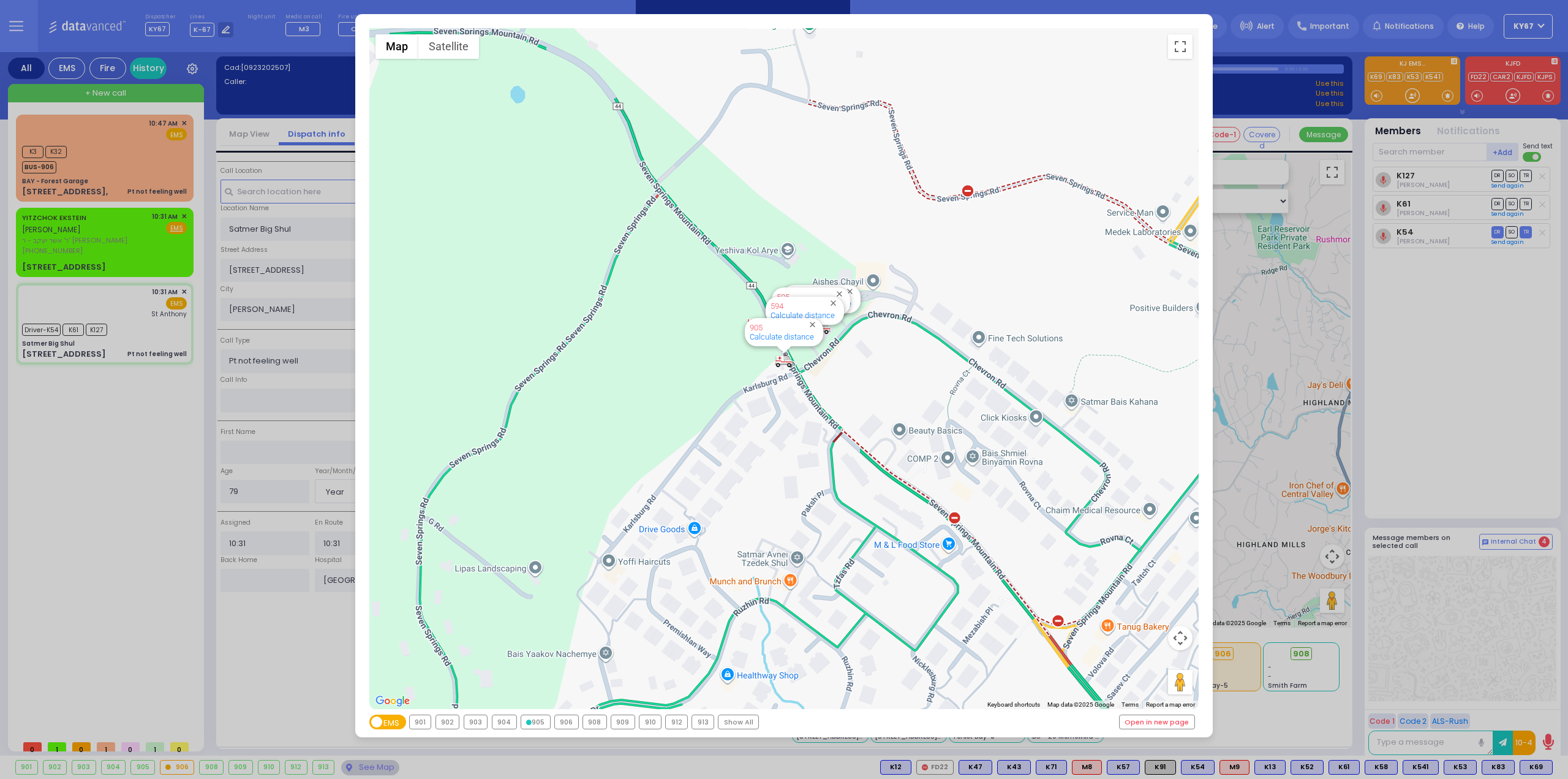
click at [569, 721] on div "906" at bounding box center [567, 721] width 24 height 13
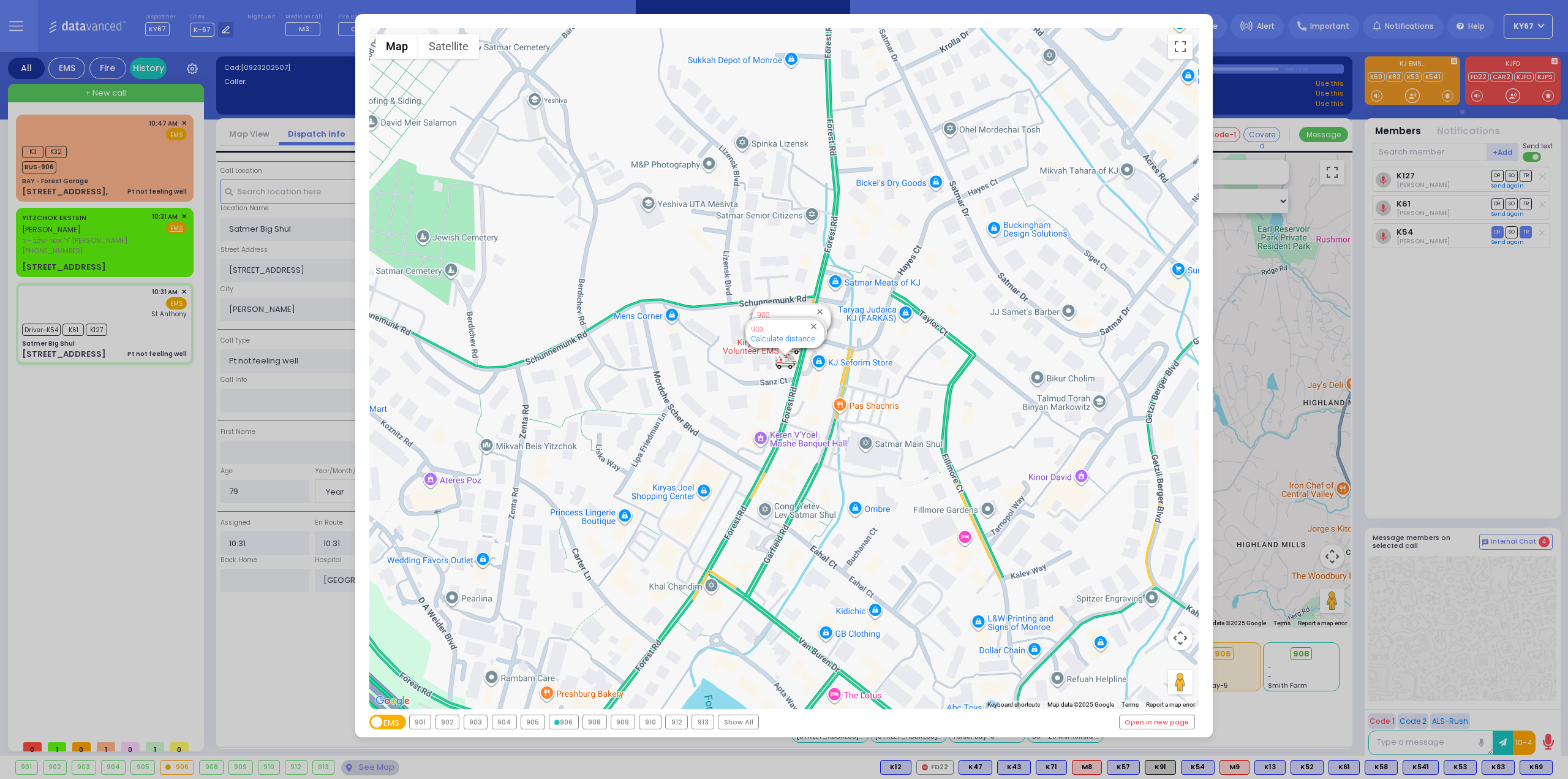
click at [589, 722] on div "908" at bounding box center [595, 721] width 24 height 13
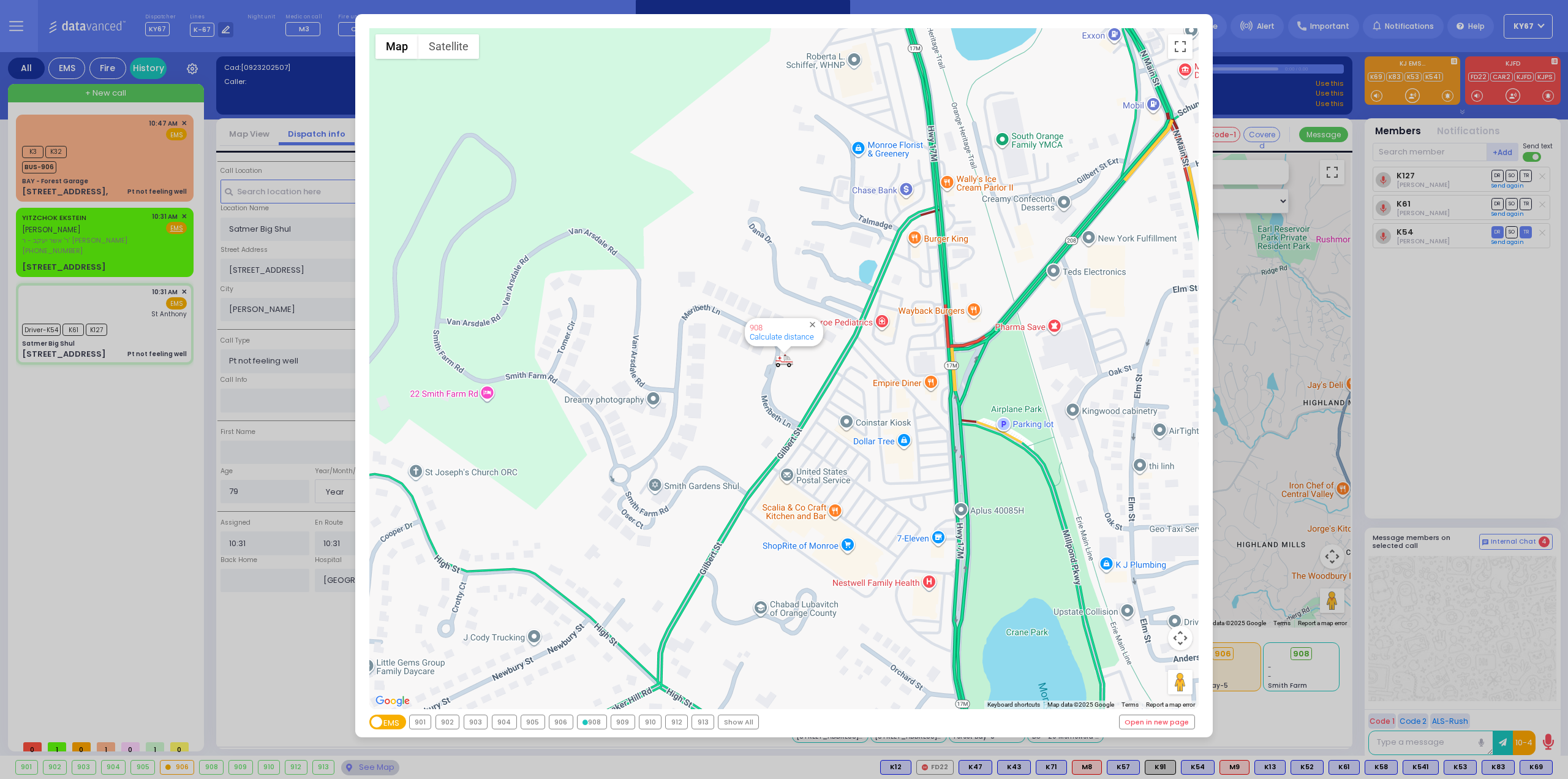
click at [623, 726] on div "909" at bounding box center [623, 721] width 24 height 13
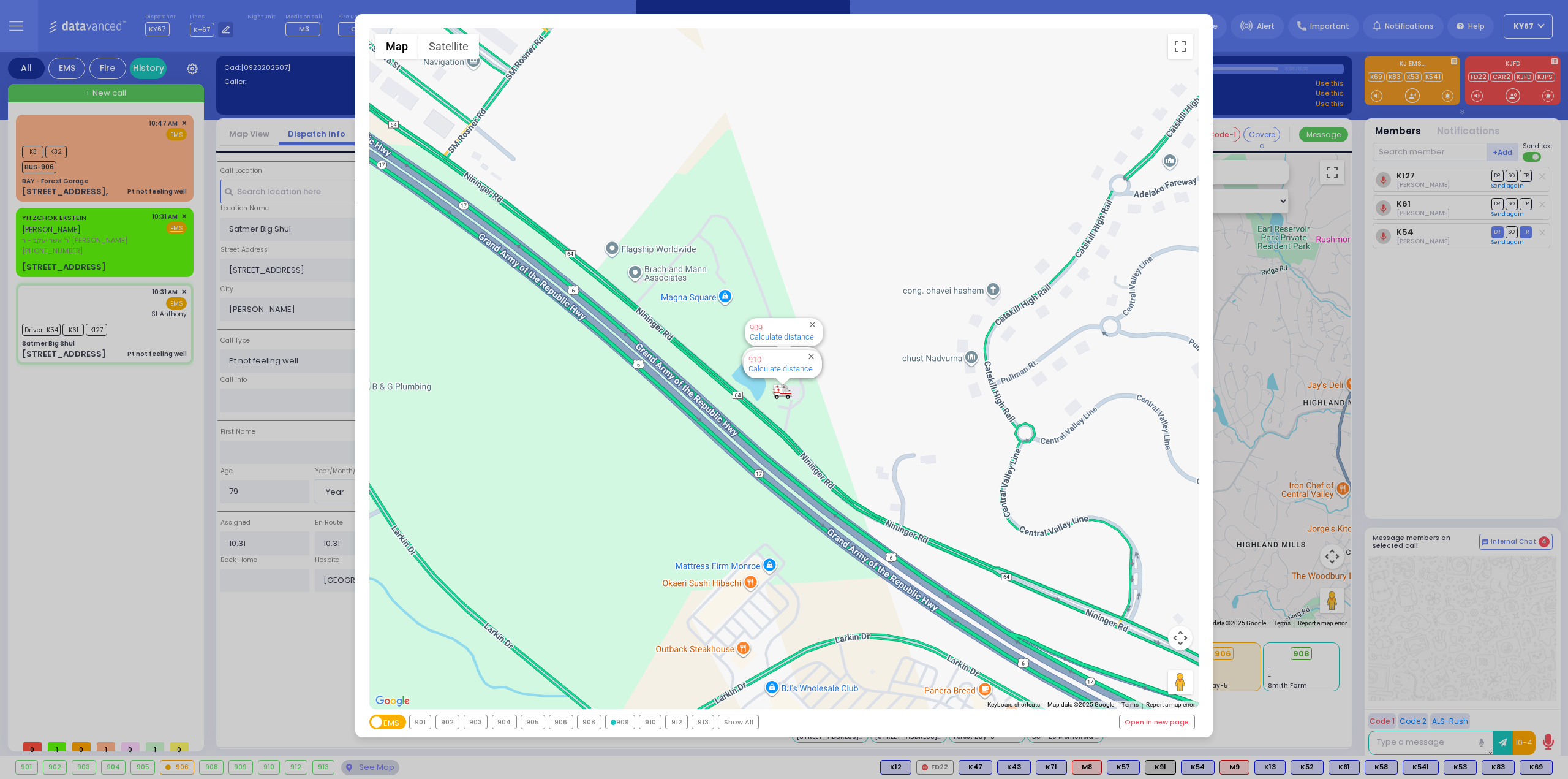
click at [642, 723] on div "910" at bounding box center [650, 721] width 21 height 13
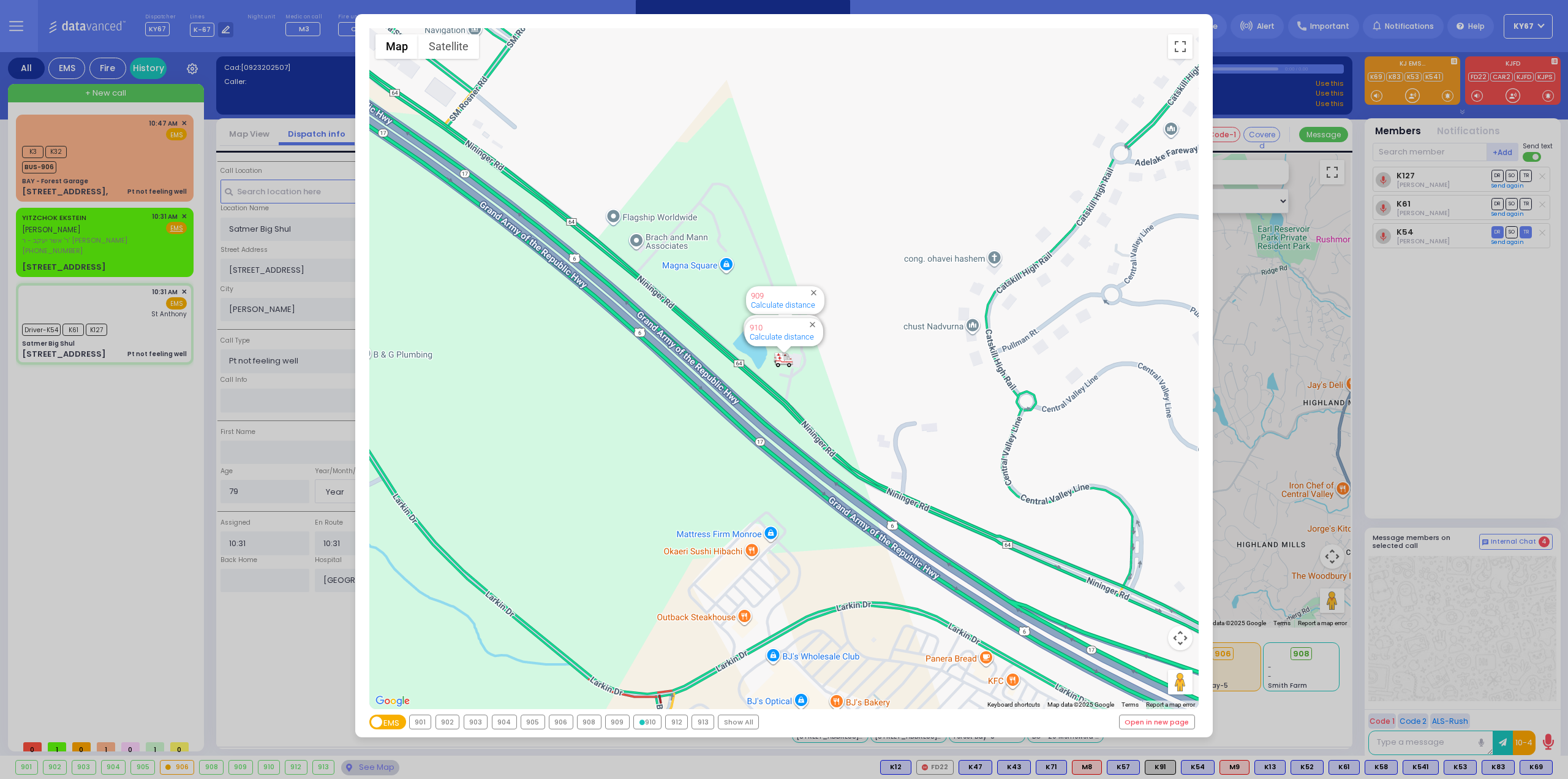
click at [673, 723] on div "912" at bounding box center [676, 721] width 21 height 13
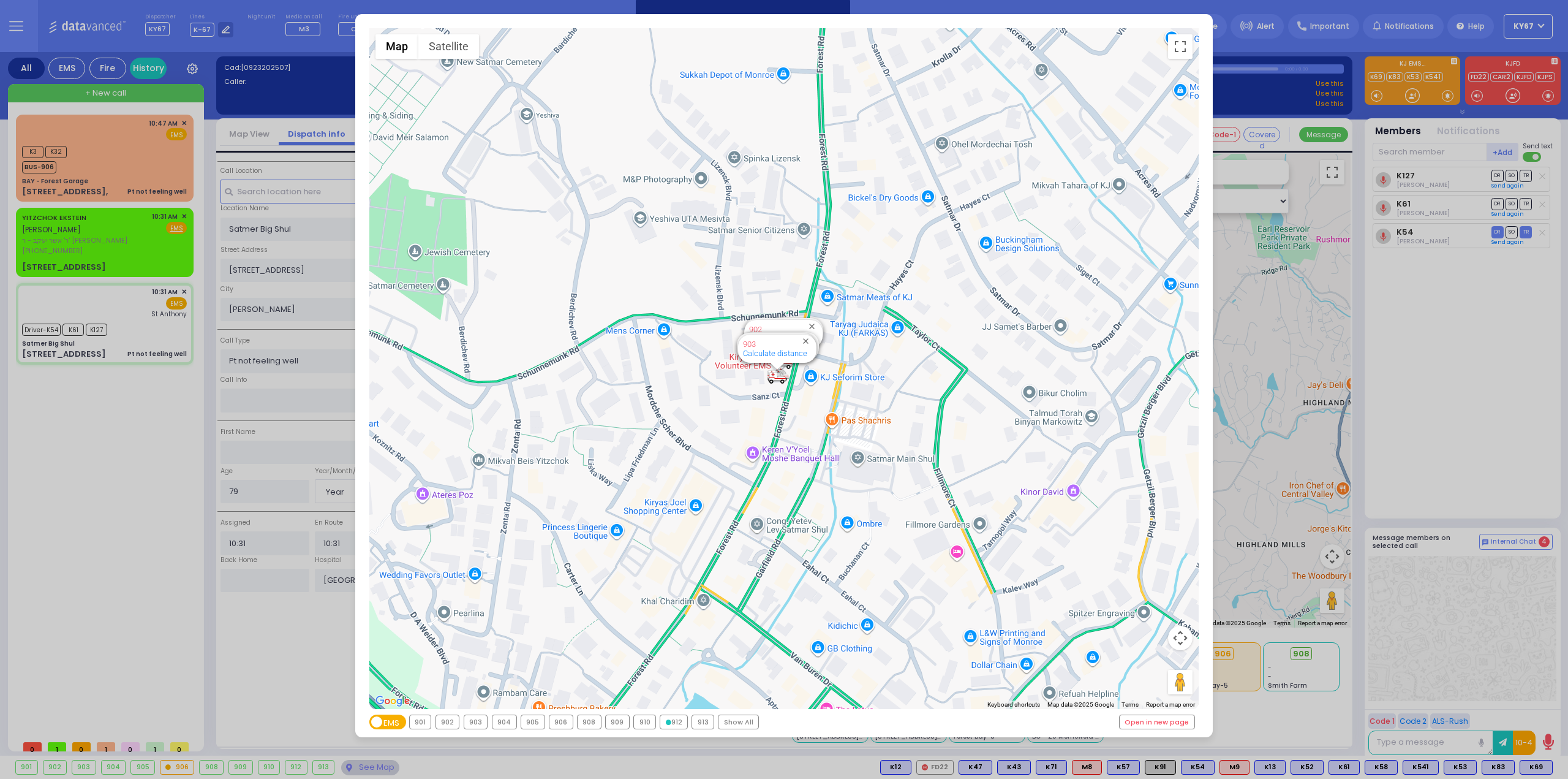
click at [696, 722] on div "913" at bounding box center [703, 721] width 21 height 13
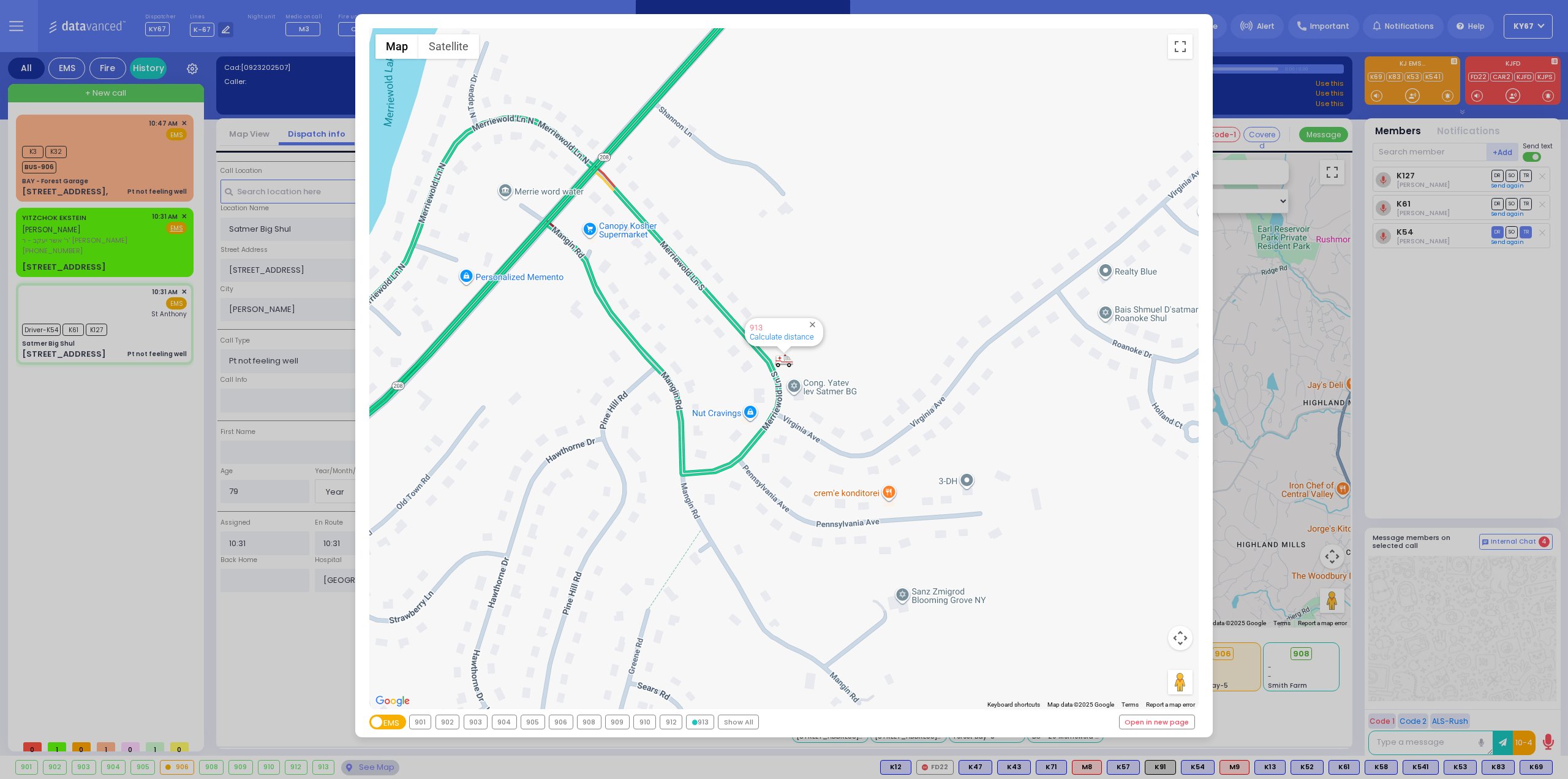
click at [72, 513] on div "← Move left → Move right ↑ Move up ↓ Move down + Zoom in - Zoom out Home Jump l…" at bounding box center [784, 389] width 1568 height 779
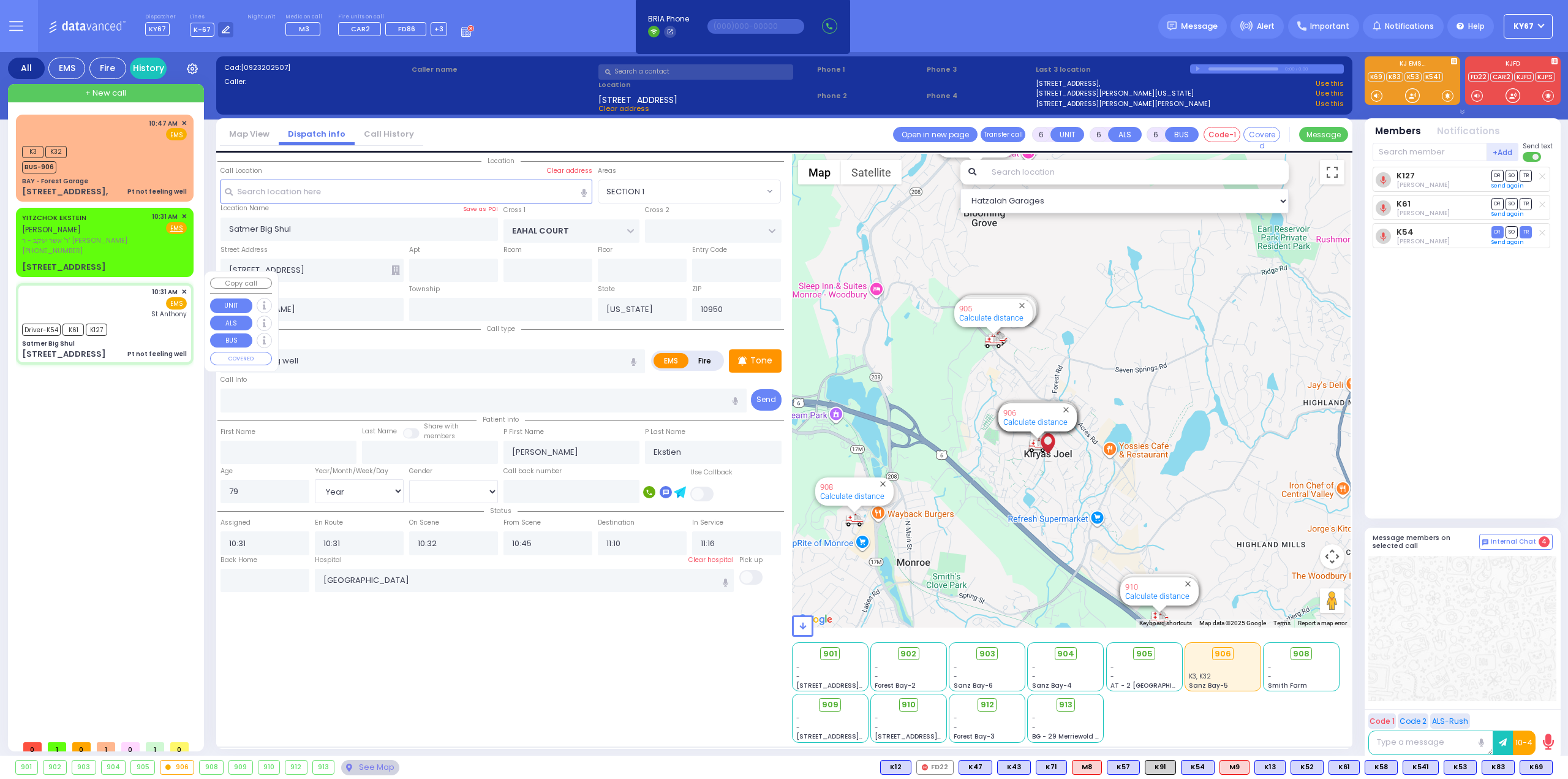
click at [150, 322] on div "Driver-K54 K61 K127" at bounding box center [105, 328] width 165 height 15
select select
radio input "true"
select select "Year"
select select "[DEMOGRAPHIC_DATA]"
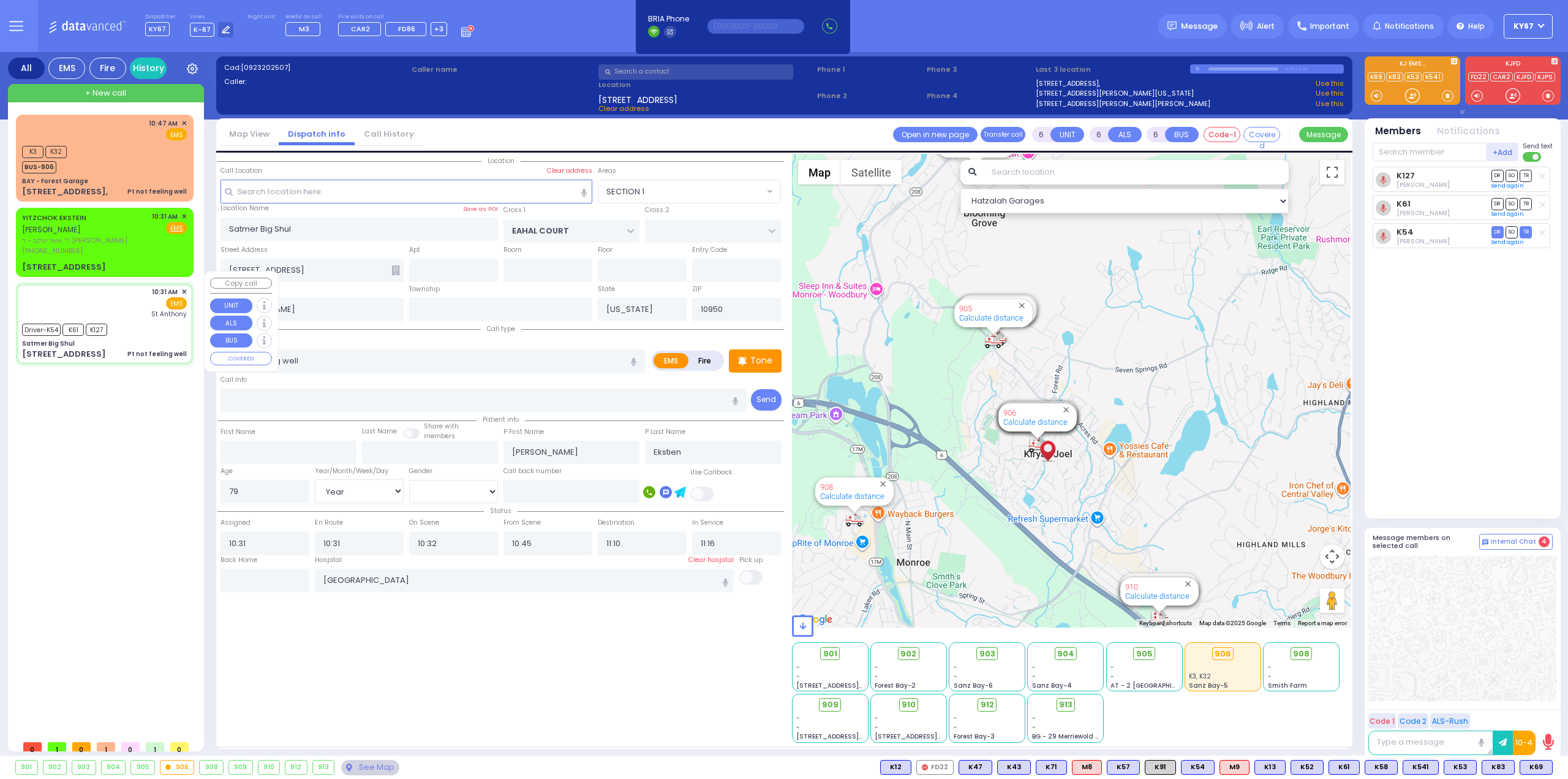
select select "Hatzalah Garages"
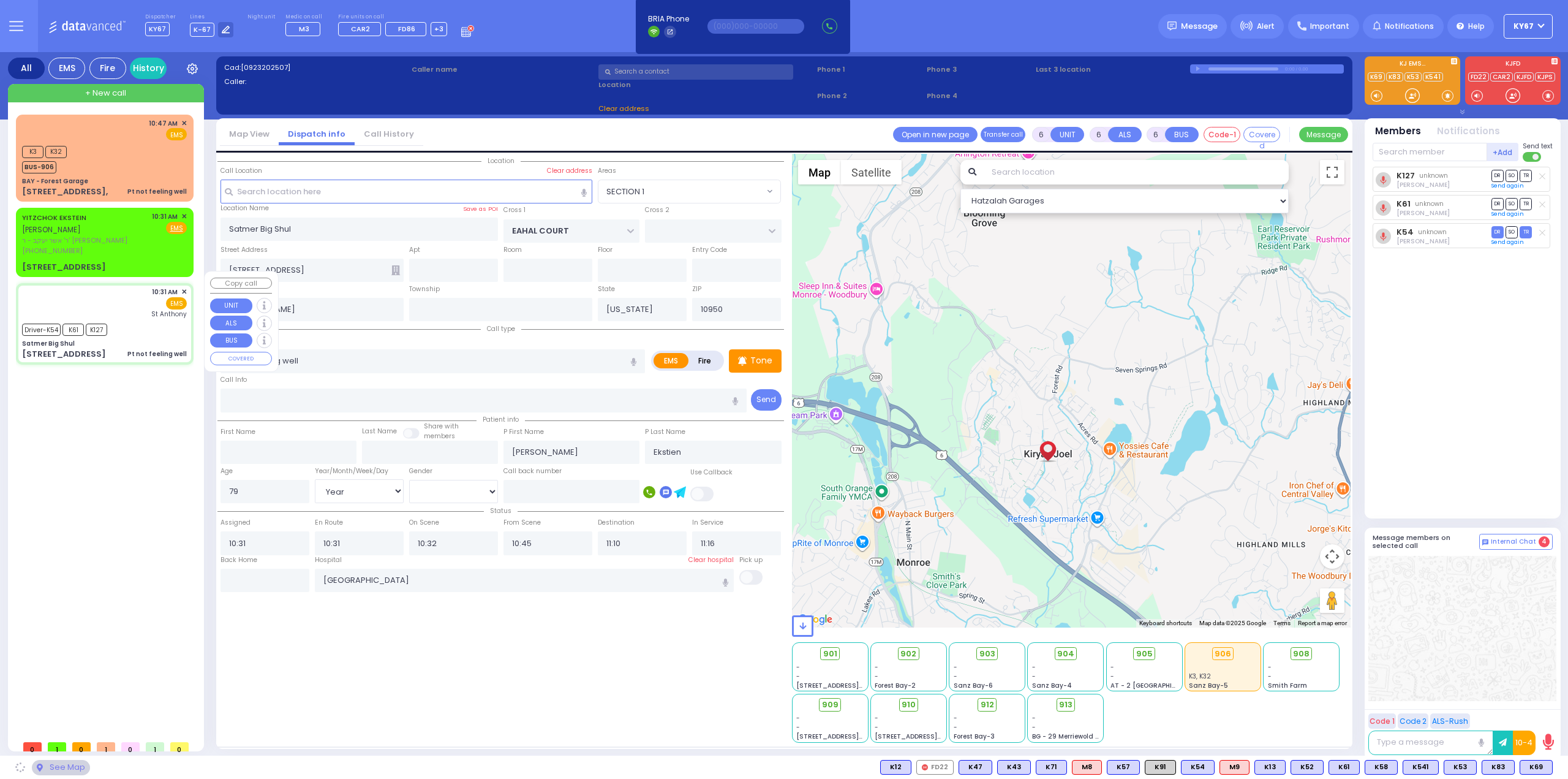
select select "SECTION 1"
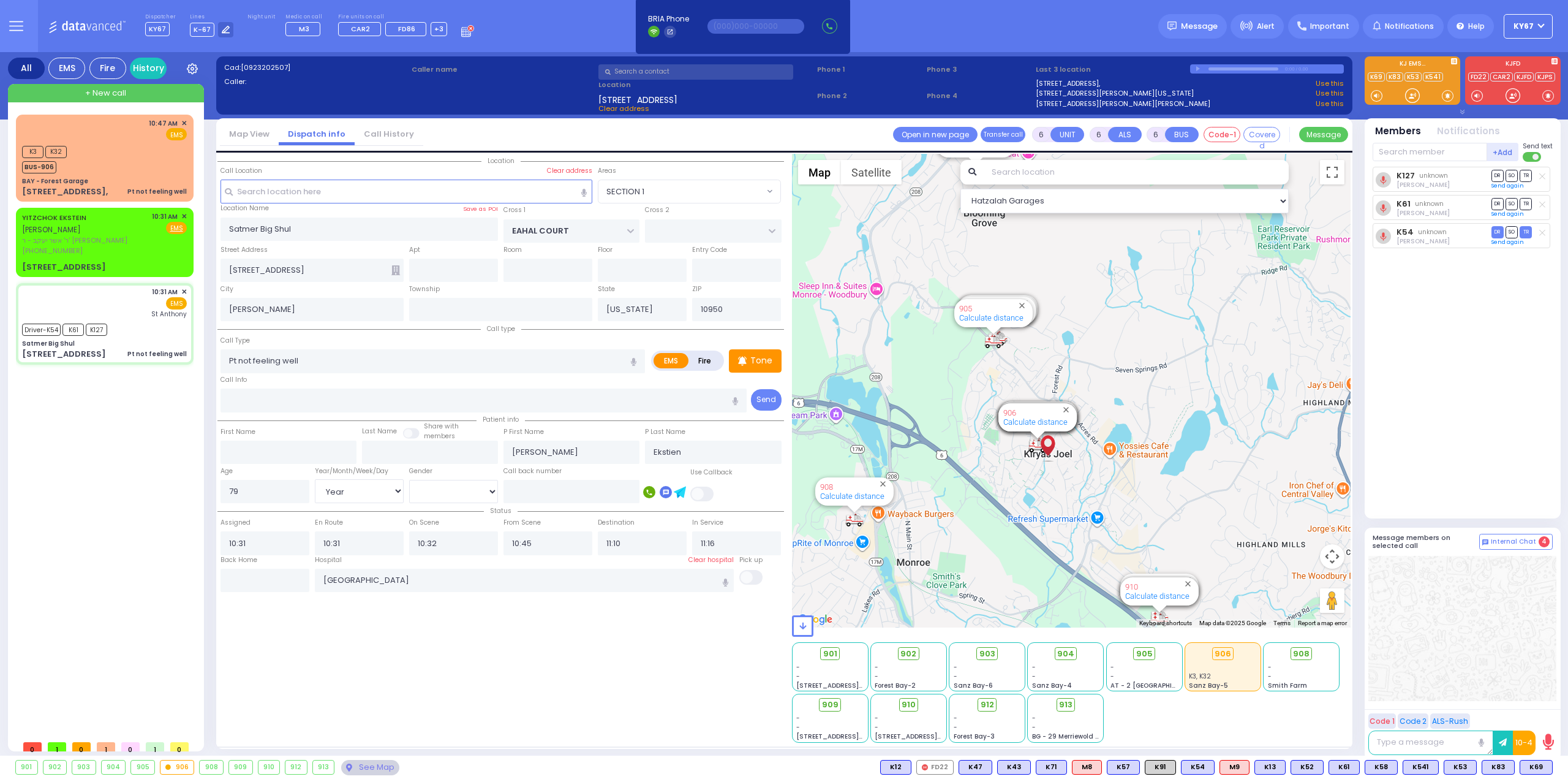
click at [269, 591] on div "Location All areas" at bounding box center [501, 448] width 567 height 589
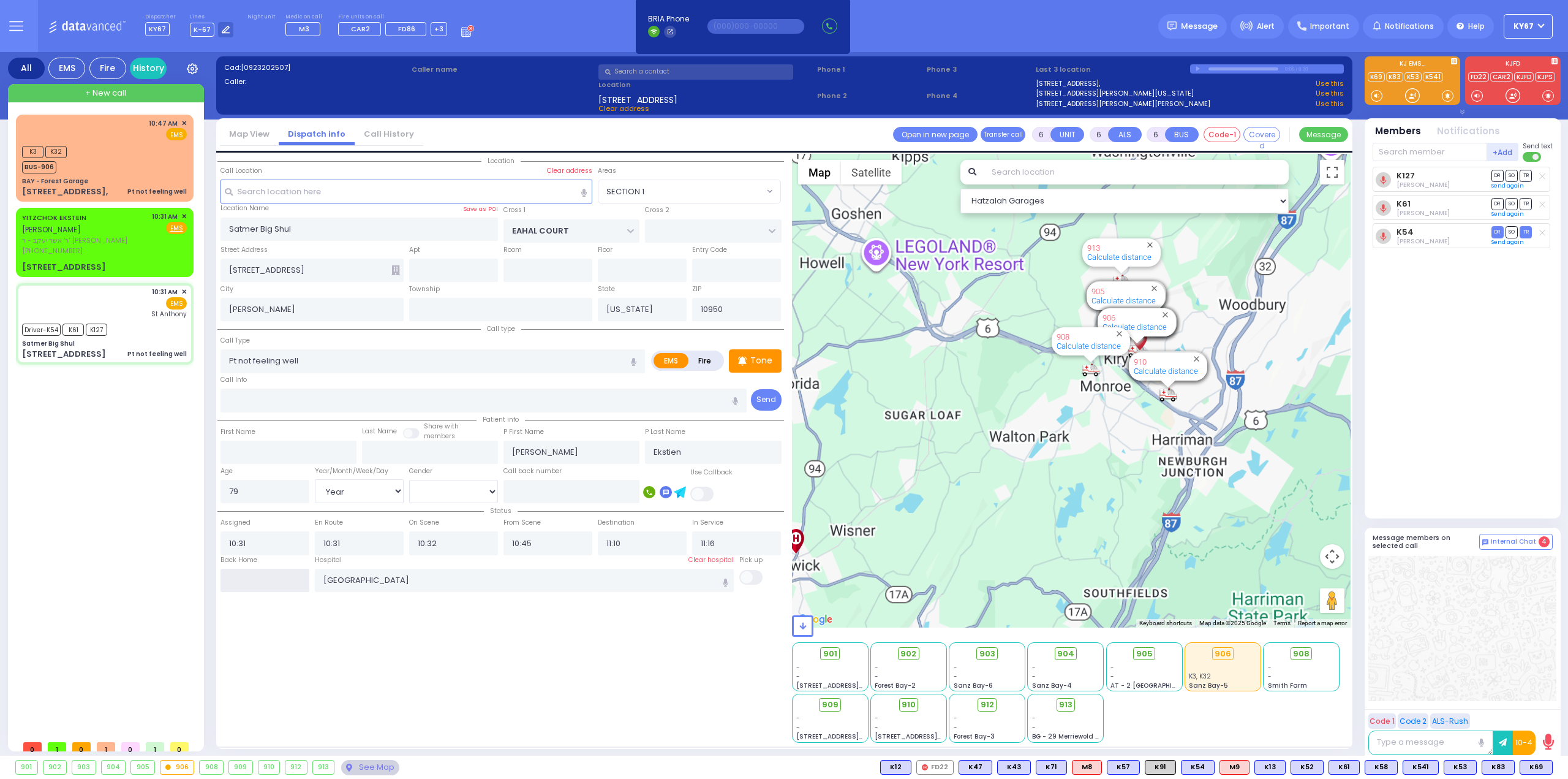
click at [271, 574] on input "text" at bounding box center [265, 581] width 89 height 24
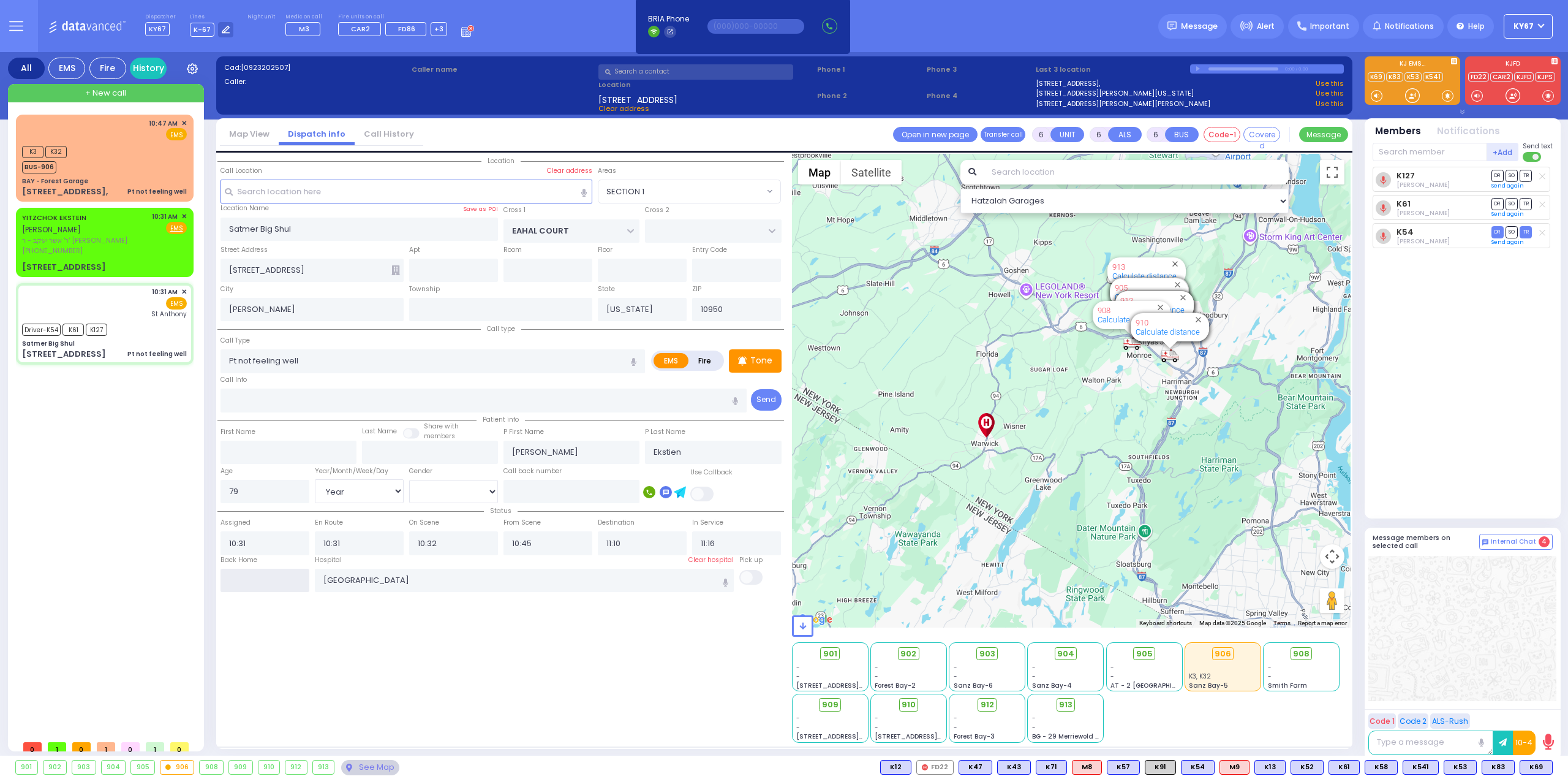
click at [271, 574] on input "text" at bounding box center [265, 581] width 89 height 24
type input "12:02"
select select
radio input "true"
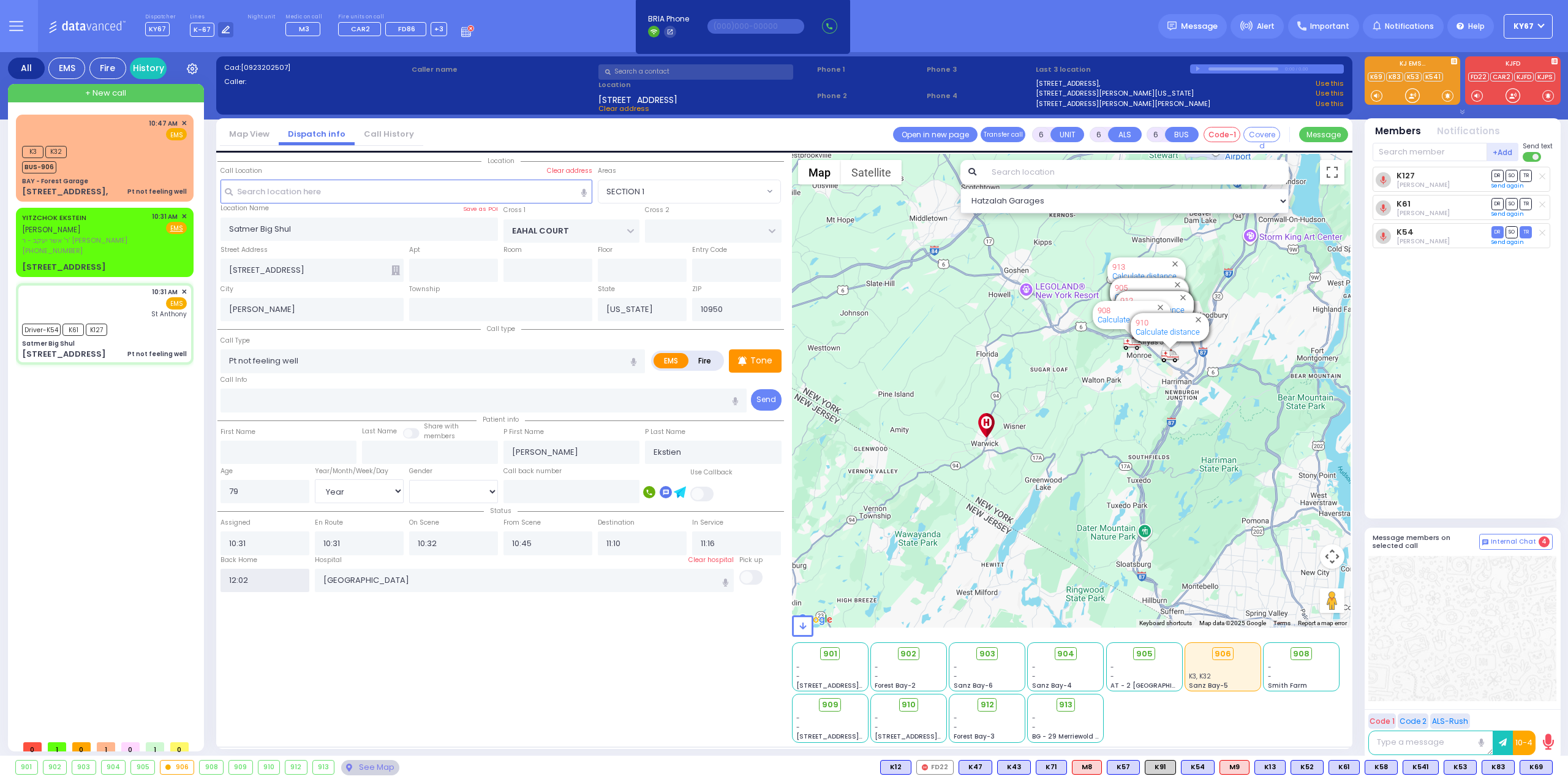
select select
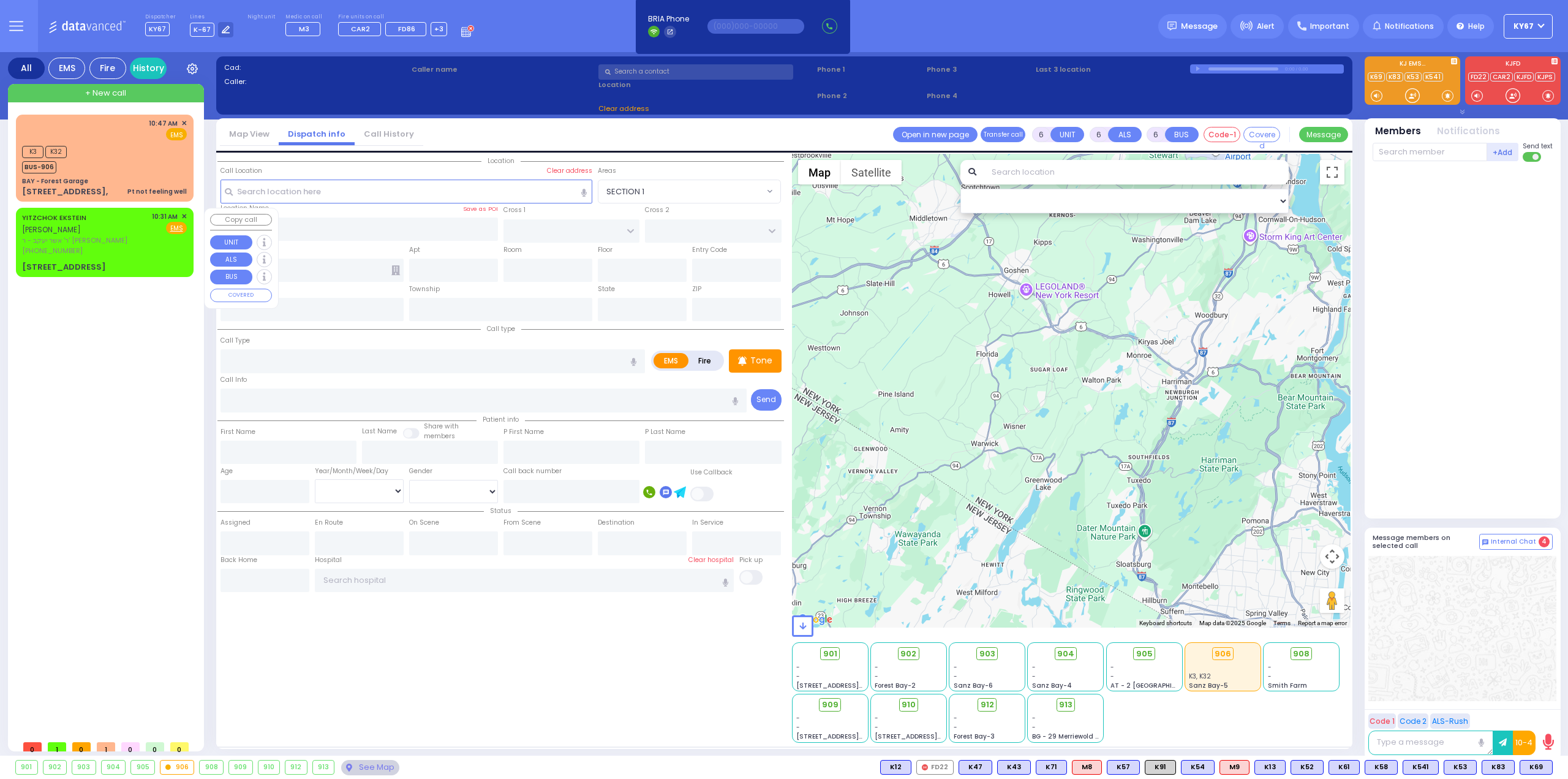
click at [184, 215] on span "✕" at bounding box center [184, 216] width 6 height 10
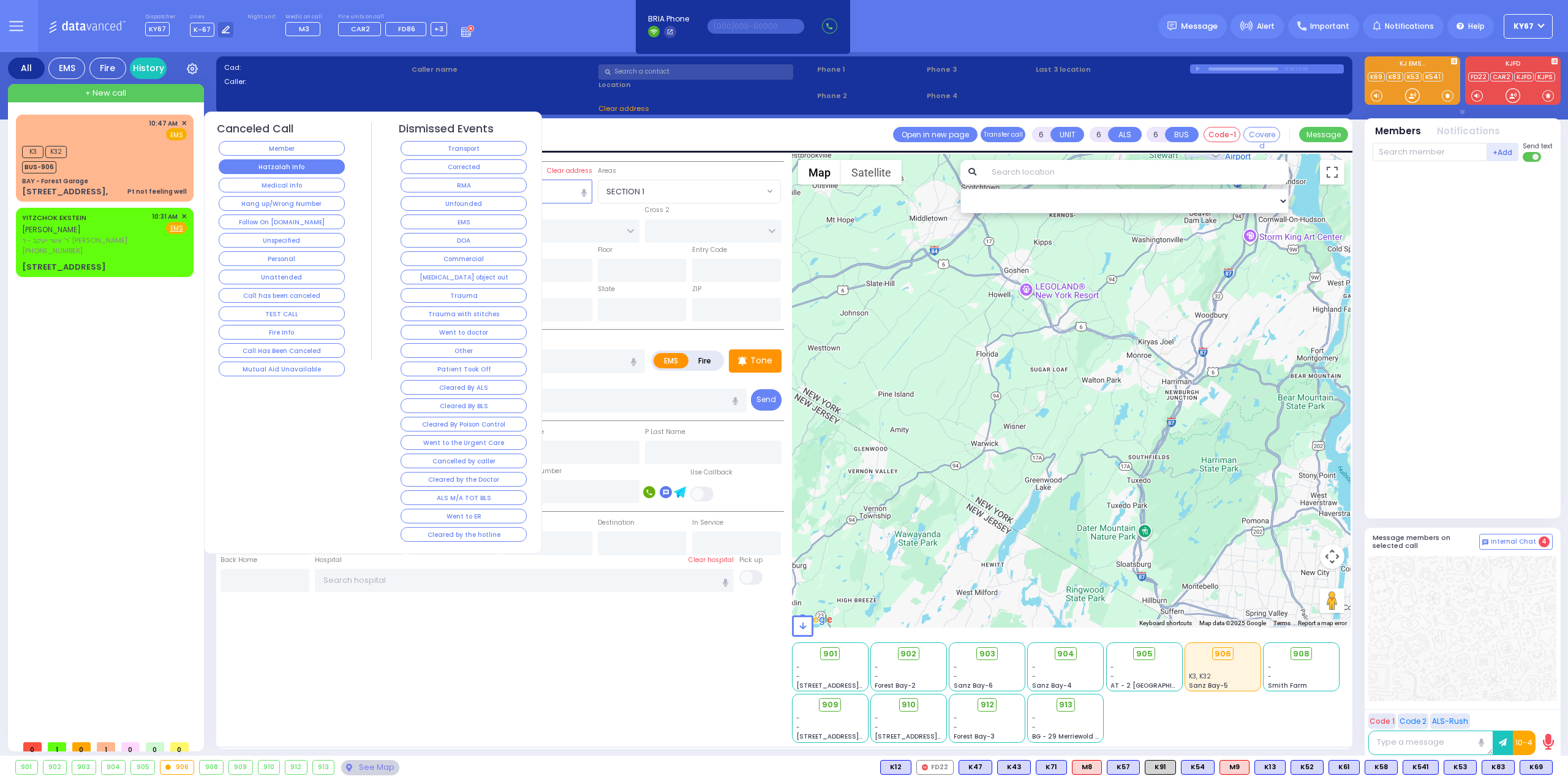
click at [295, 165] on button "Hatzalah Info" at bounding box center [282, 166] width 126 height 15
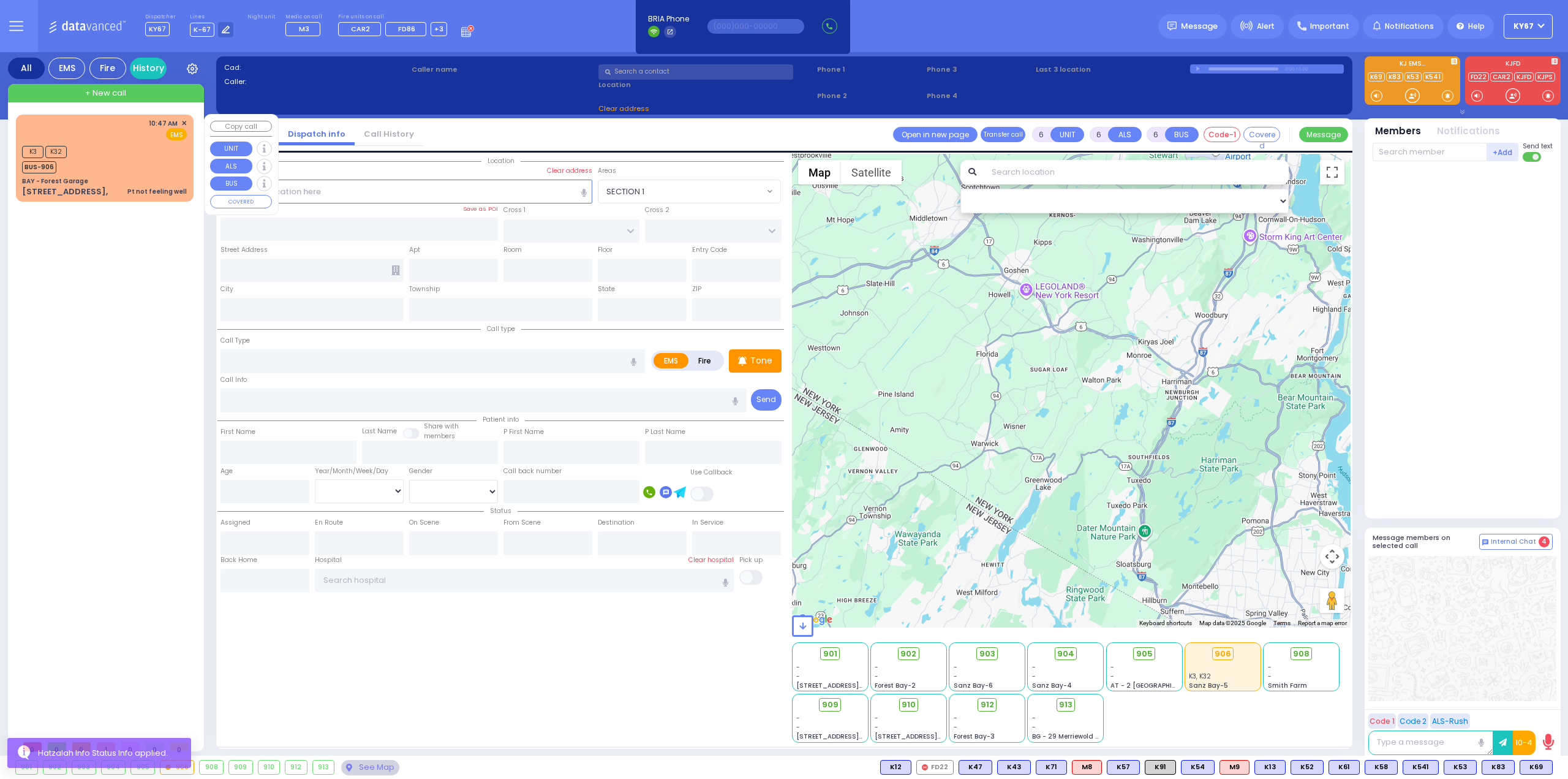
click at [130, 161] on div "K3 K32 BUS-906" at bounding box center [105, 158] width 165 height 31
type input "1"
type input "0"
type input "1"
select select
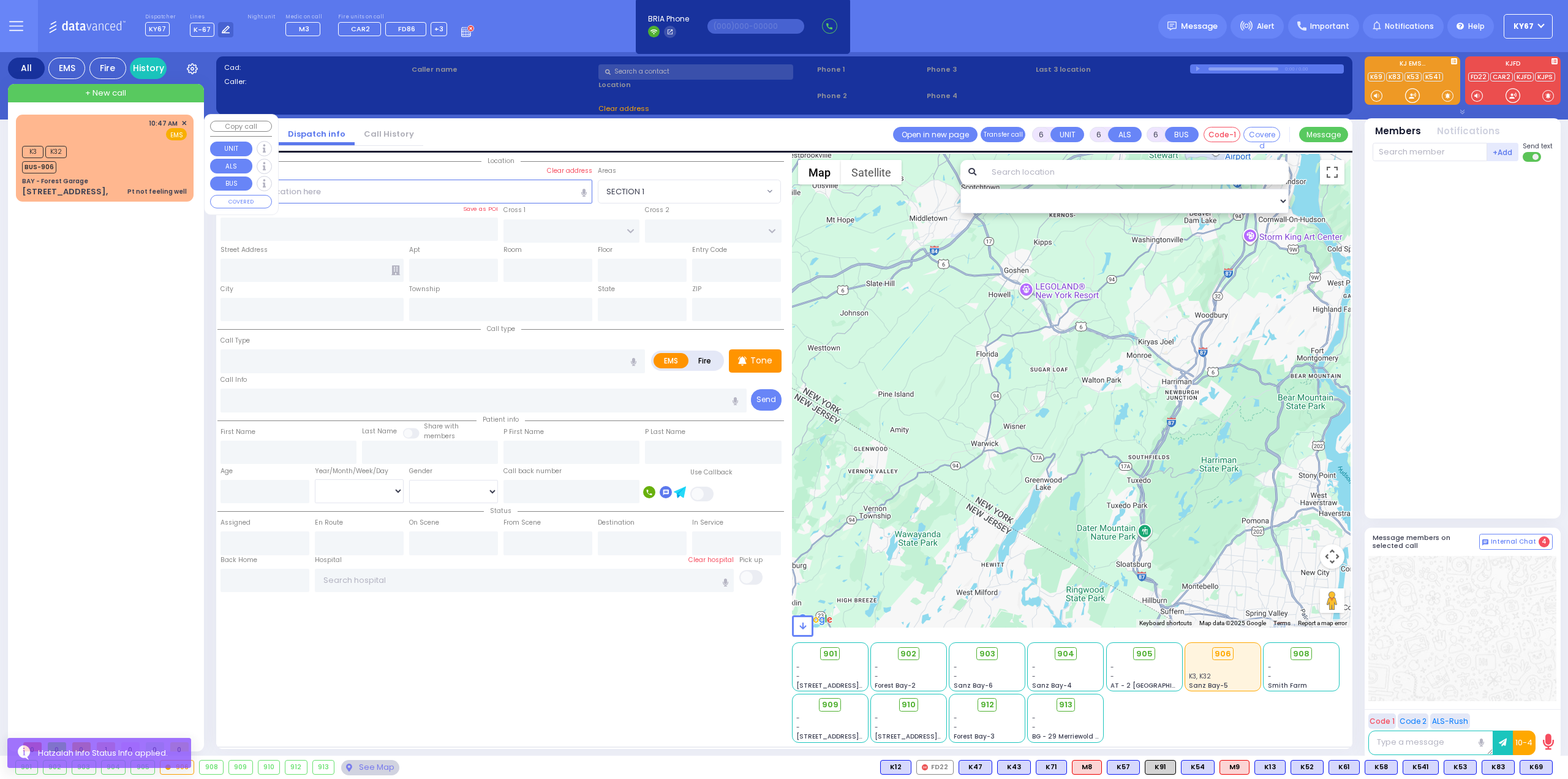
type input "Pt not feeling well"
radio input "true"
select select
type input "10:47"
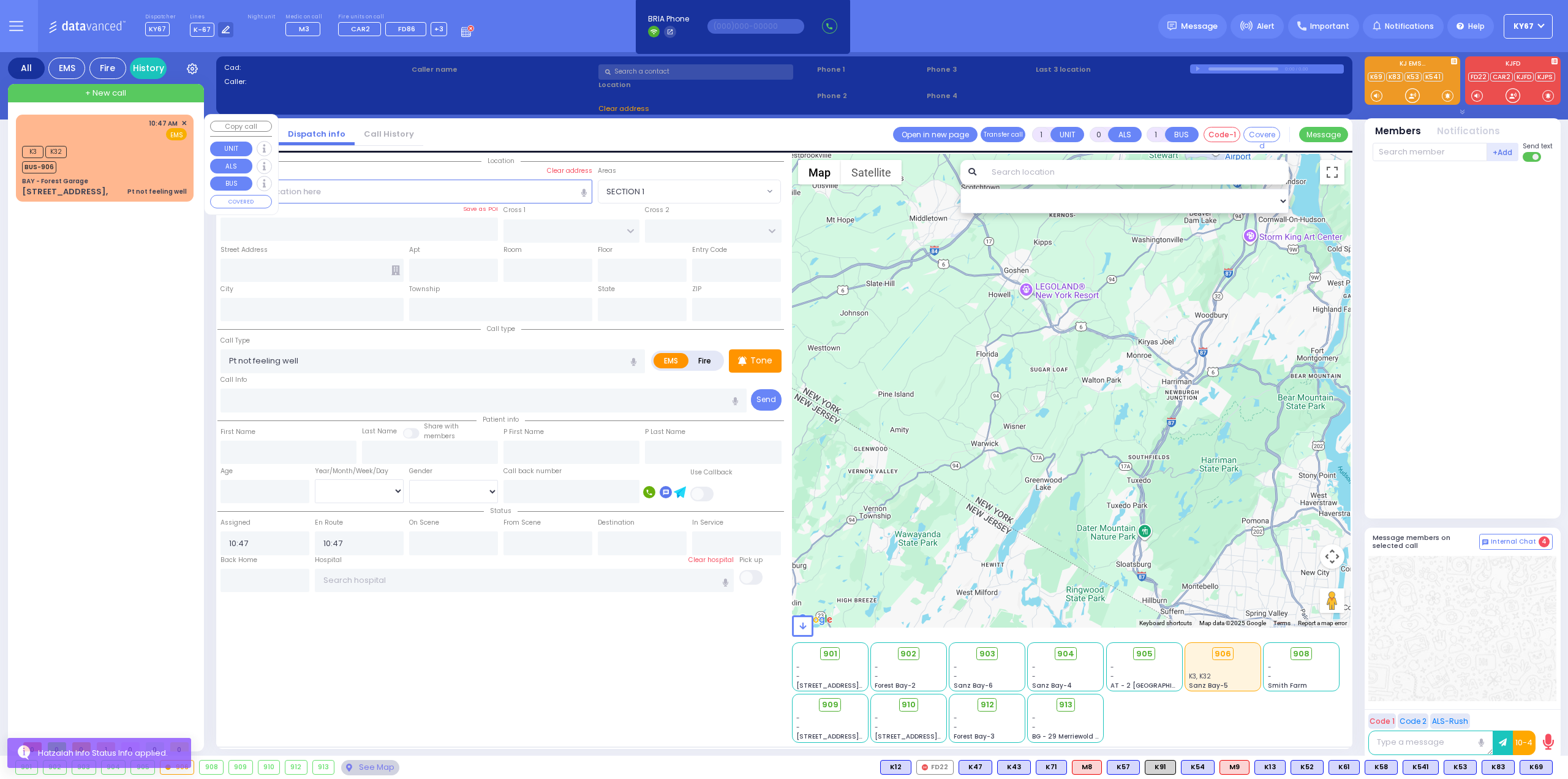
select select "Hatzalah Garages"
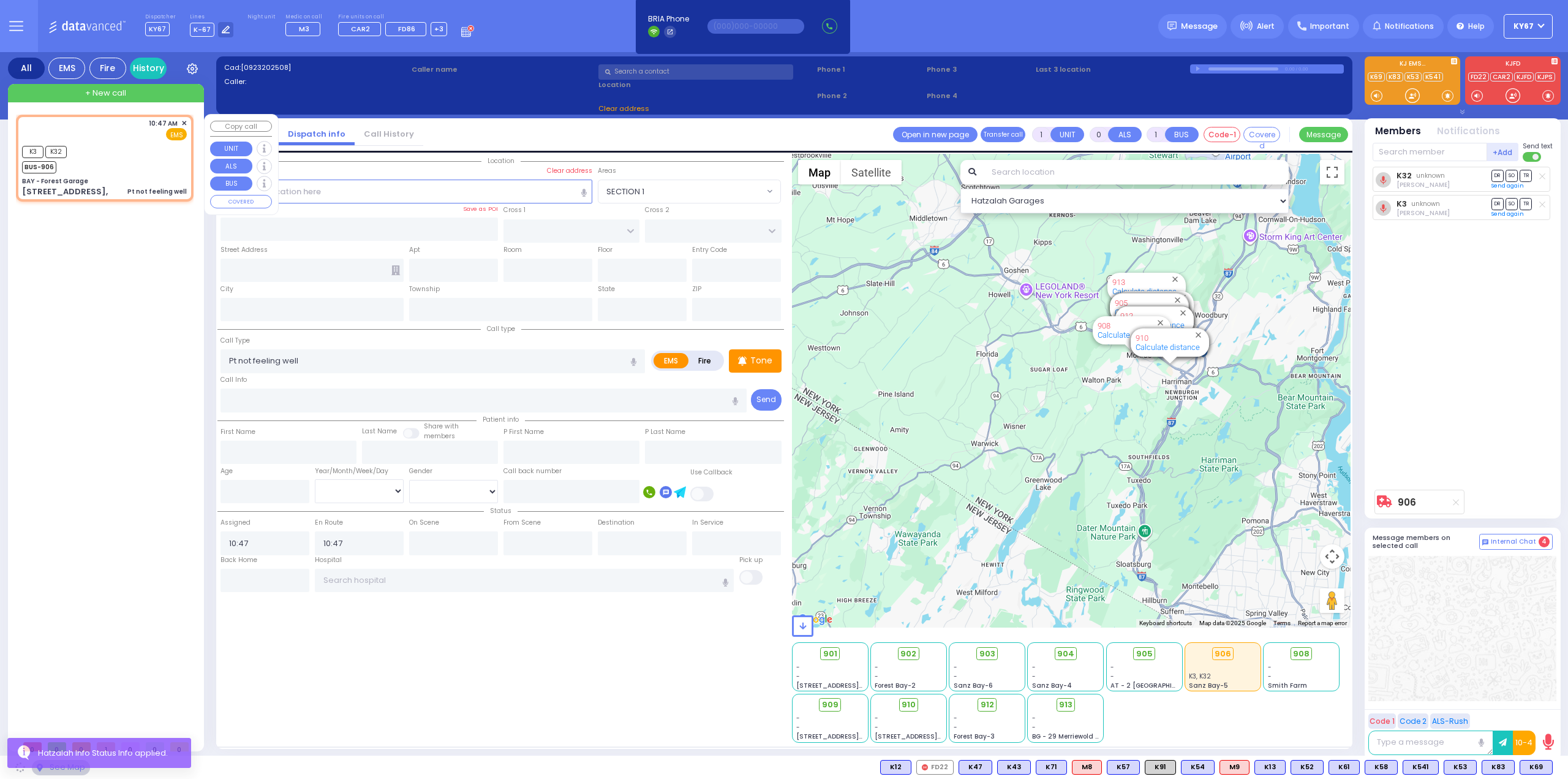
type input "BAY - Forest Garage"
type input "SANZ COURT"
type input "HAYES COURT"
type input "[STREET_ADDRESS],"
type input "Monroe"
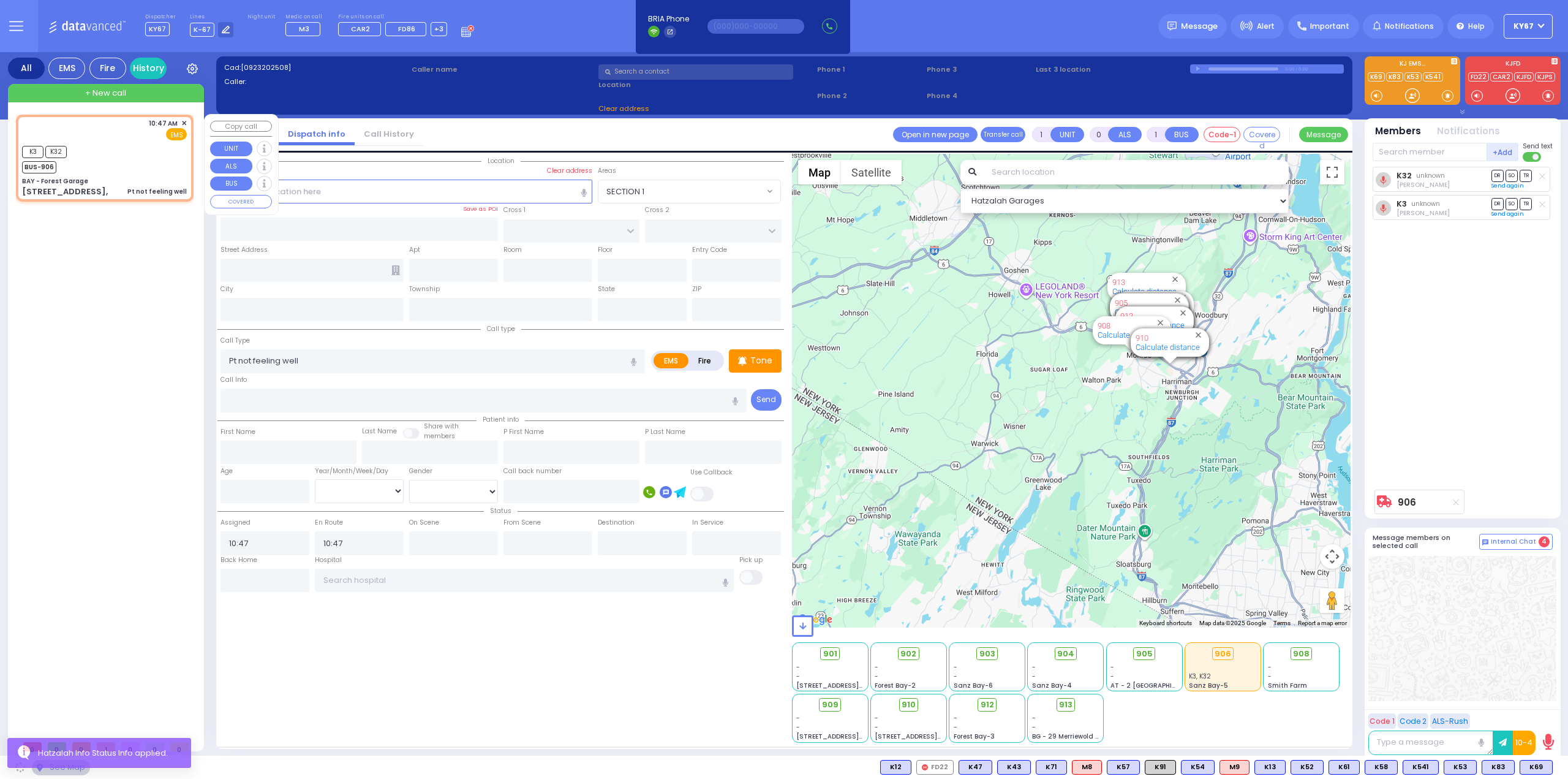
type input "[US_STATE]"
type input "10950"
select select "SECTION 2"
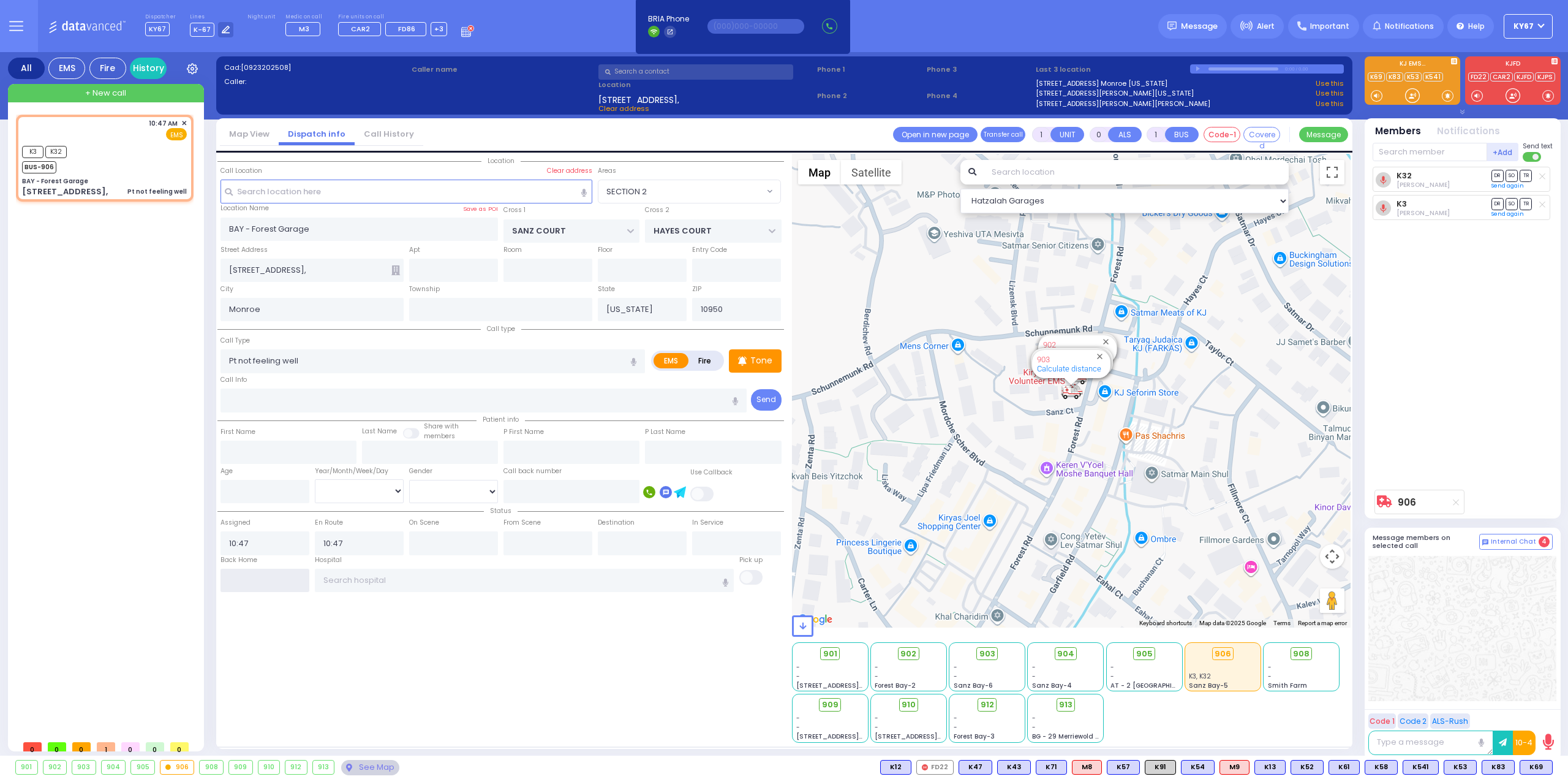
click at [248, 575] on input "text" at bounding box center [265, 581] width 89 height 24
click at [249, 575] on input "text" at bounding box center [265, 581] width 89 height 24
click at [251, 575] on input "text" at bounding box center [265, 581] width 89 height 24
type input "12:02"
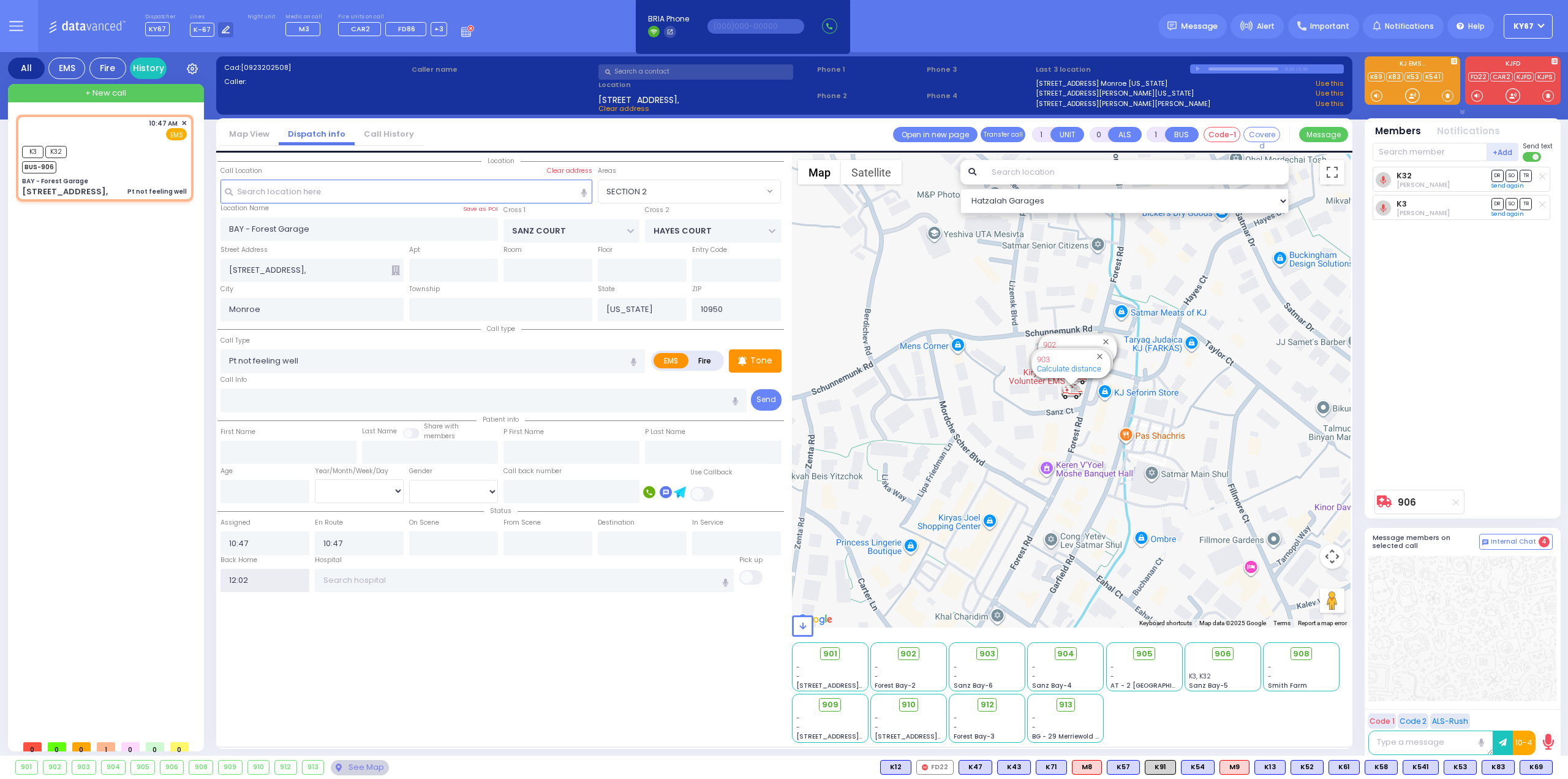
select select
radio input "true"
select select
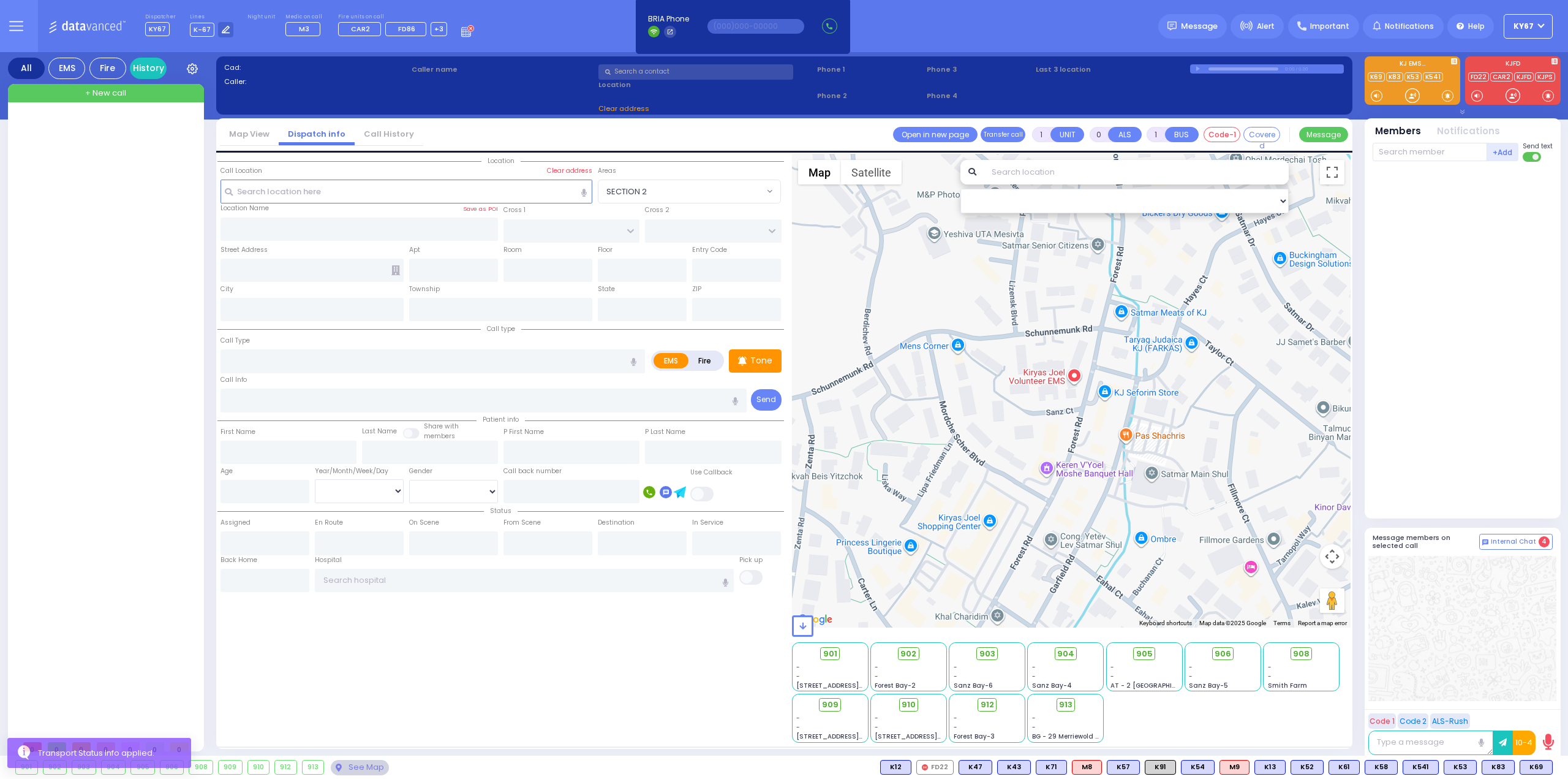
click at [400, 666] on div "Location All areas" at bounding box center [501, 448] width 567 height 589
